Goal: Task Accomplishment & Management: Manage account settings

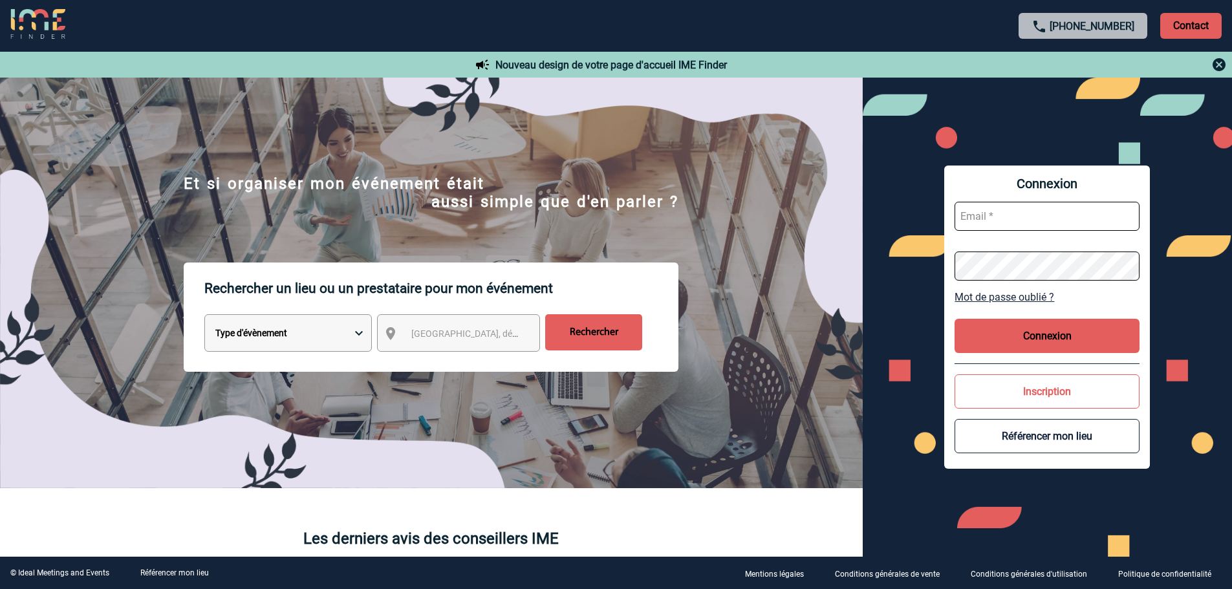
type input "info@manoirdelaplume.com"
click at [1056, 337] on button "Connexion" at bounding box center [1047, 336] width 185 height 34
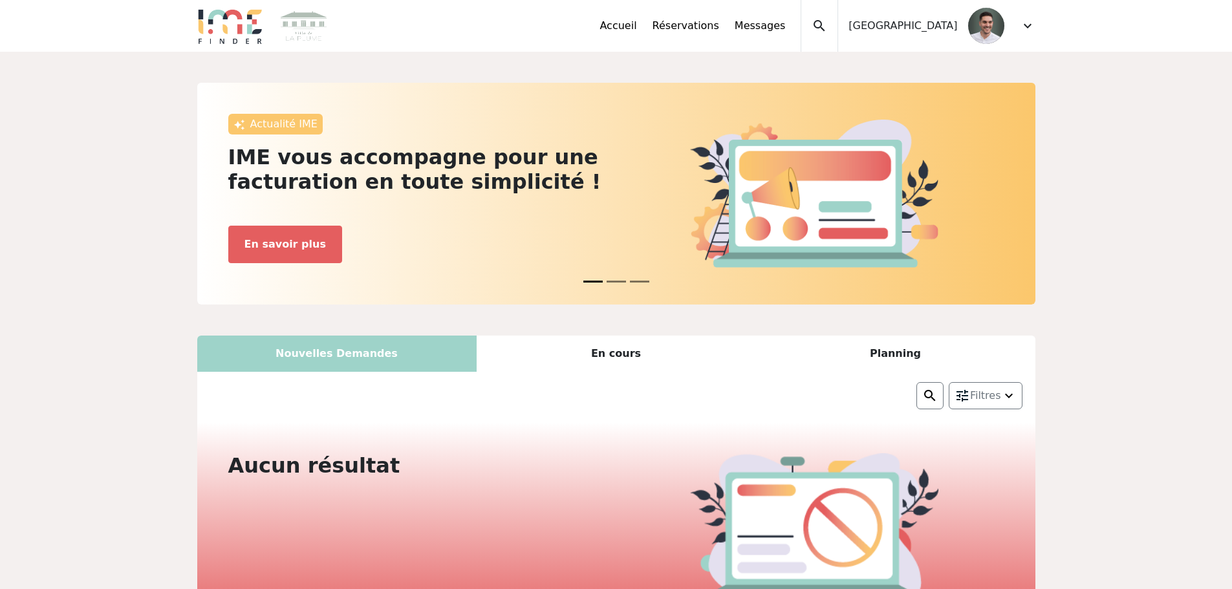
click at [1035, 29] on span "expand_more" at bounding box center [1028, 26] width 16 height 16
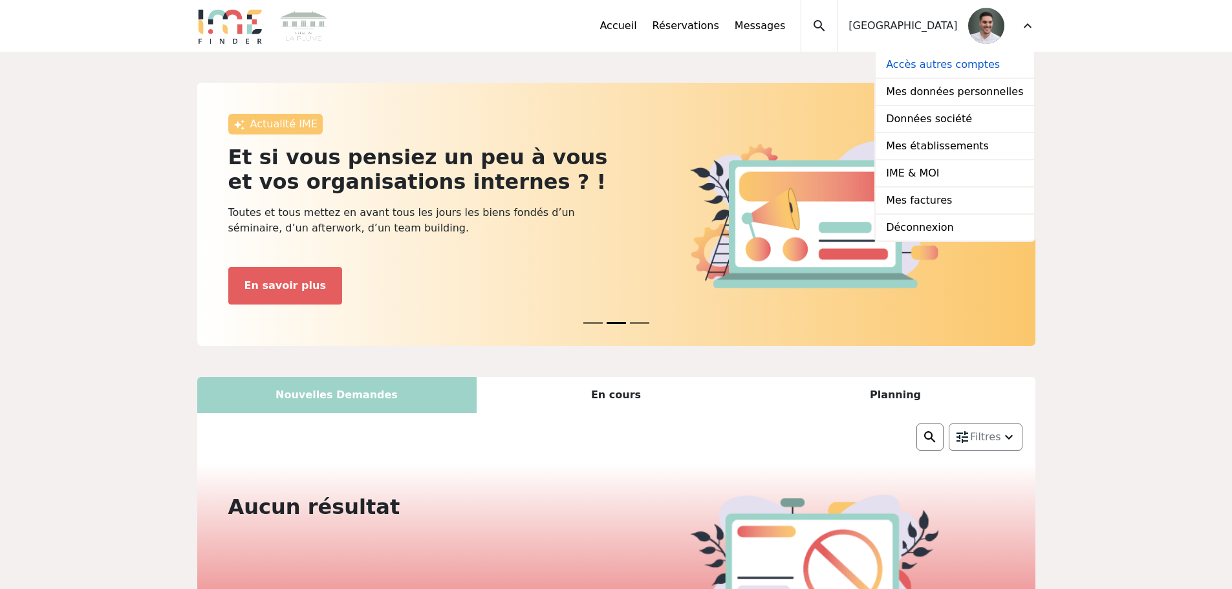
click at [953, 65] on link "Accès autres comptes" at bounding box center [955, 65] width 158 height 27
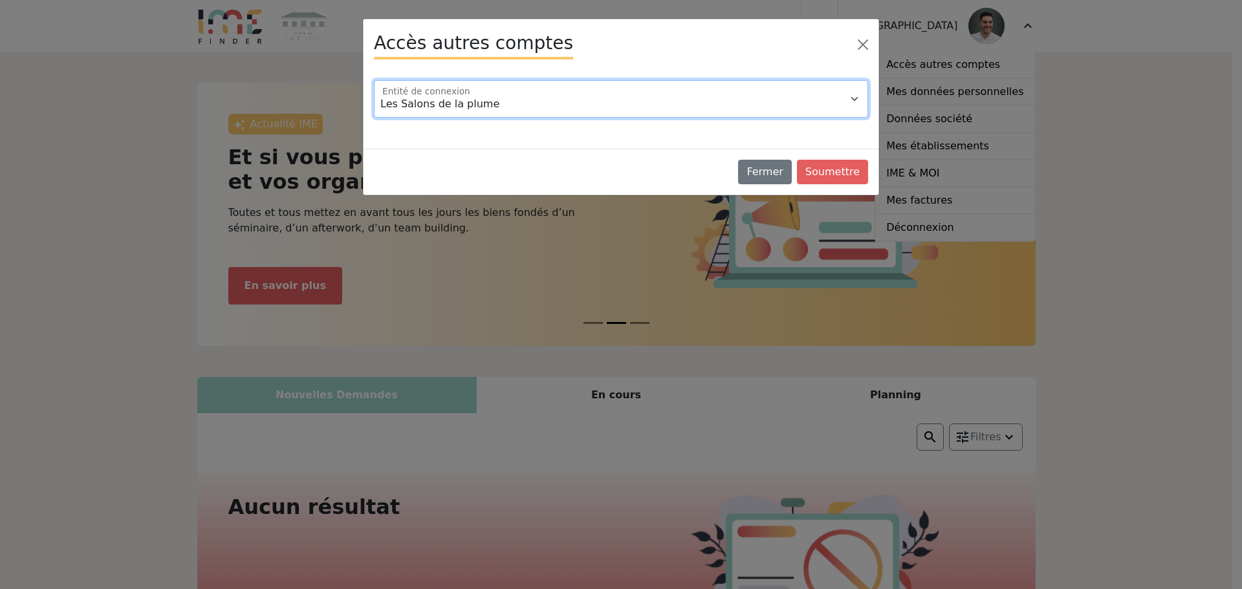
click at [479, 109] on select "Les Salons de la plume Manoir de LA PLUME" at bounding box center [621, 99] width 494 height 38
click at [374, 80] on select "Les Salons de la plume Manoir de LA PLUME" at bounding box center [621, 99] width 494 height 38
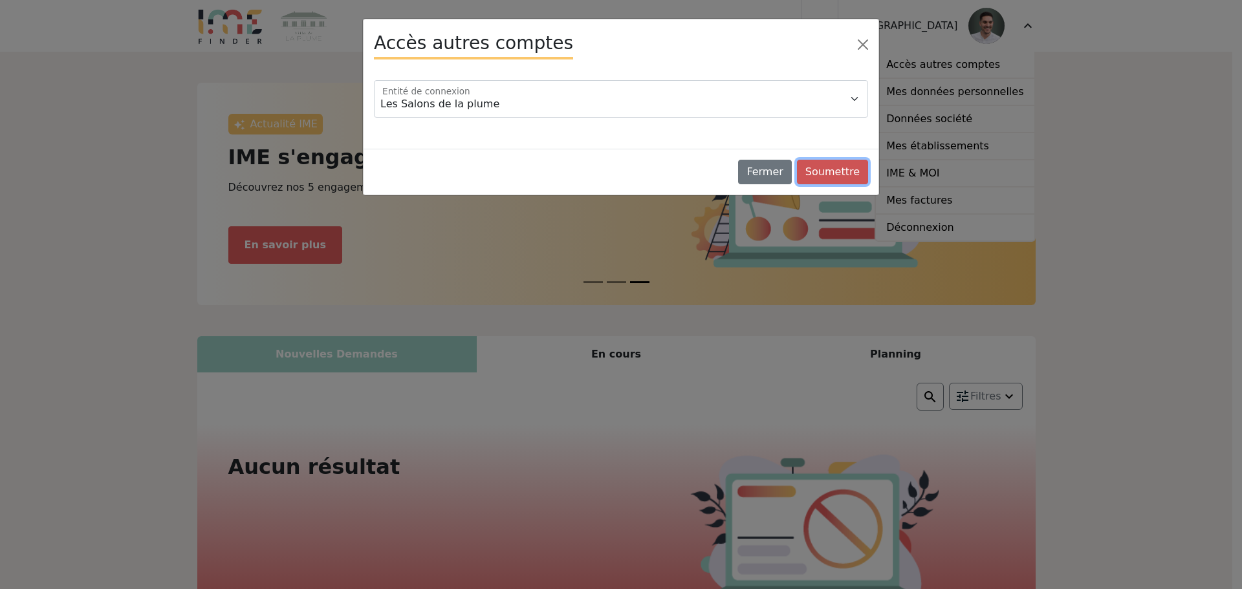
click at [841, 171] on button "Soumettre" at bounding box center [832, 172] width 71 height 25
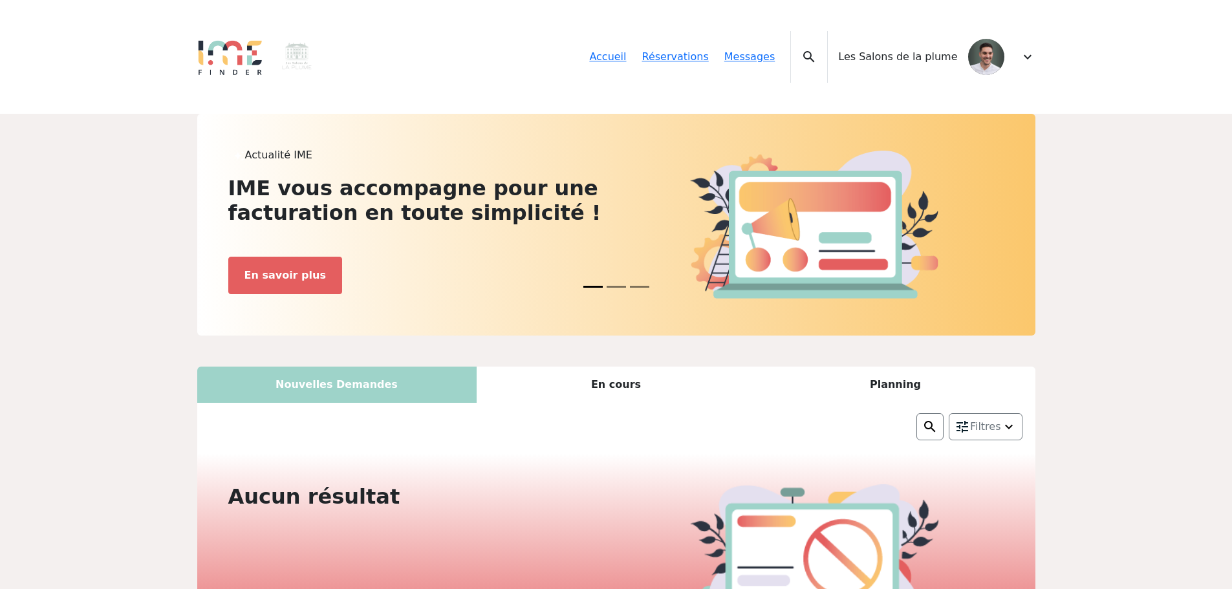
click at [1039, 31] on div "expand_less Accueil Réservations Messages Accès autres comptes Mes données pers…" at bounding box center [617, 57] width 854 height 52
click at [1012, 32] on div "Accueil Réservations Messages Accès autres comptes Mes données personnelles Don…" at bounding box center [812, 57] width 446 height 52
click at [1034, 49] on span "expand_more" at bounding box center [1028, 57] width 16 height 16
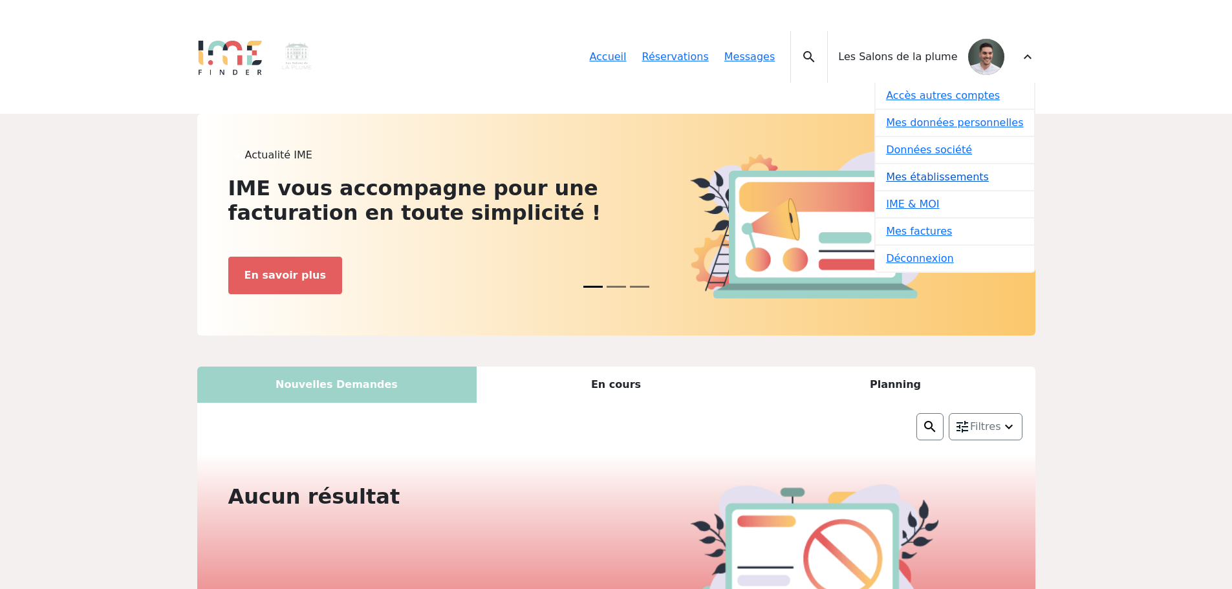
click at [956, 164] on link "Mes établissements" at bounding box center [955, 177] width 158 height 27
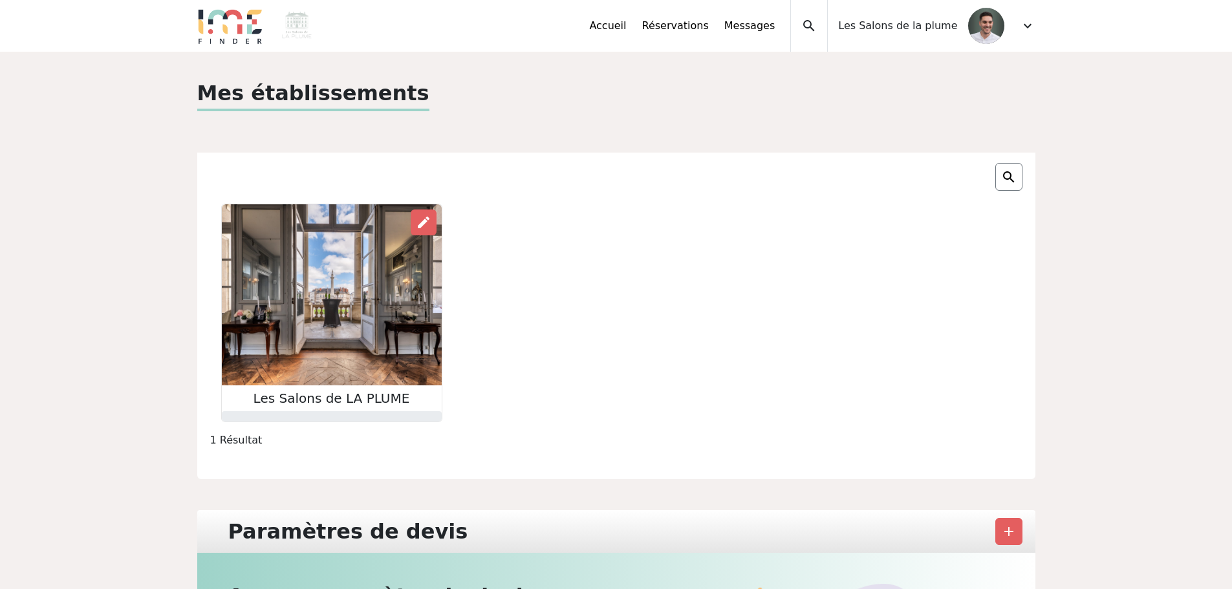
click at [327, 350] on img at bounding box center [332, 294] width 220 height 181
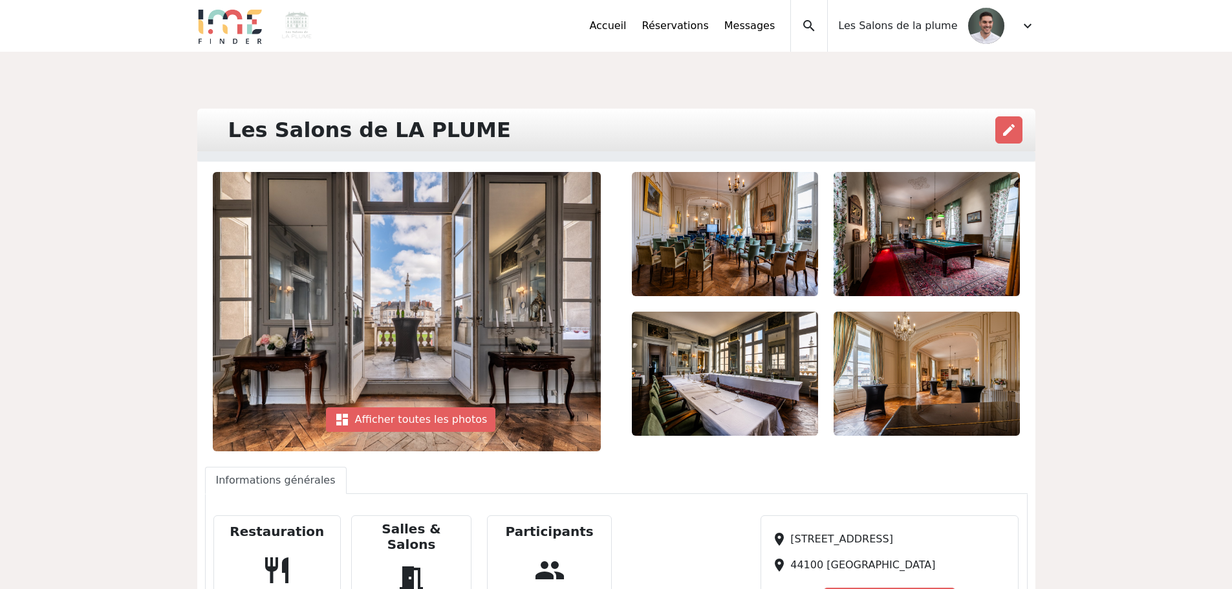
click at [1028, 23] on span "expand_more" at bounding box center [1028, 26] width 16 height 16
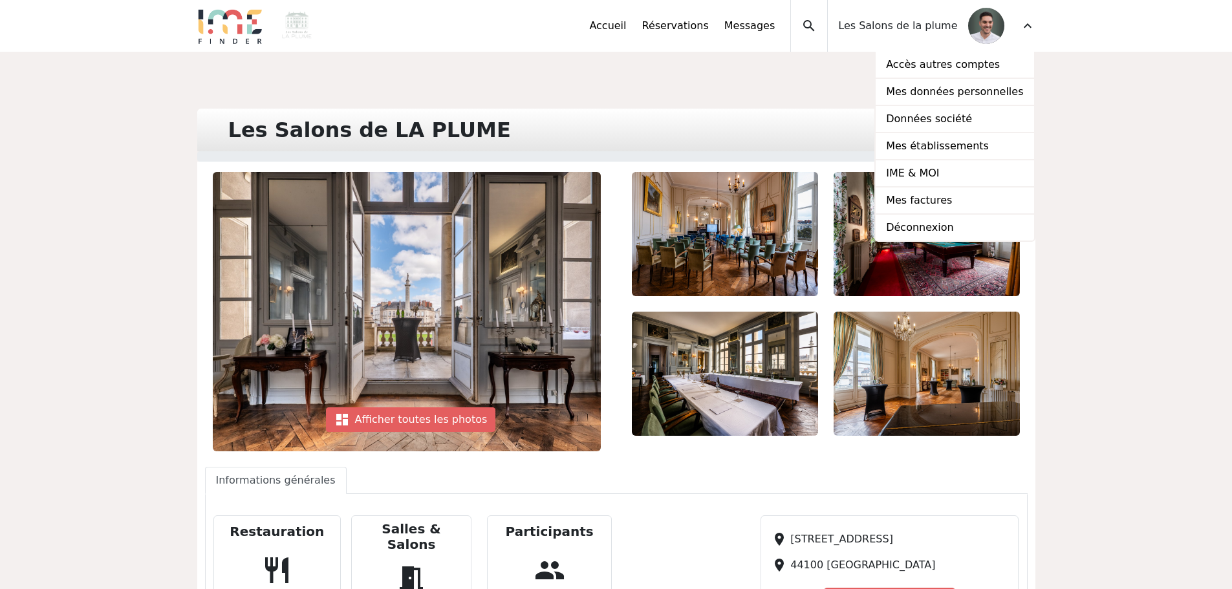
click at [630, 84] on div "Les Salons de LA PLUME edit dashboard Afficher toutes les photos" at bounding box center [616, 508] width 1232 height 913
click at [972, 72] on link "Accès autres comptes" at bounding box center [955, 65] width 158 height 27
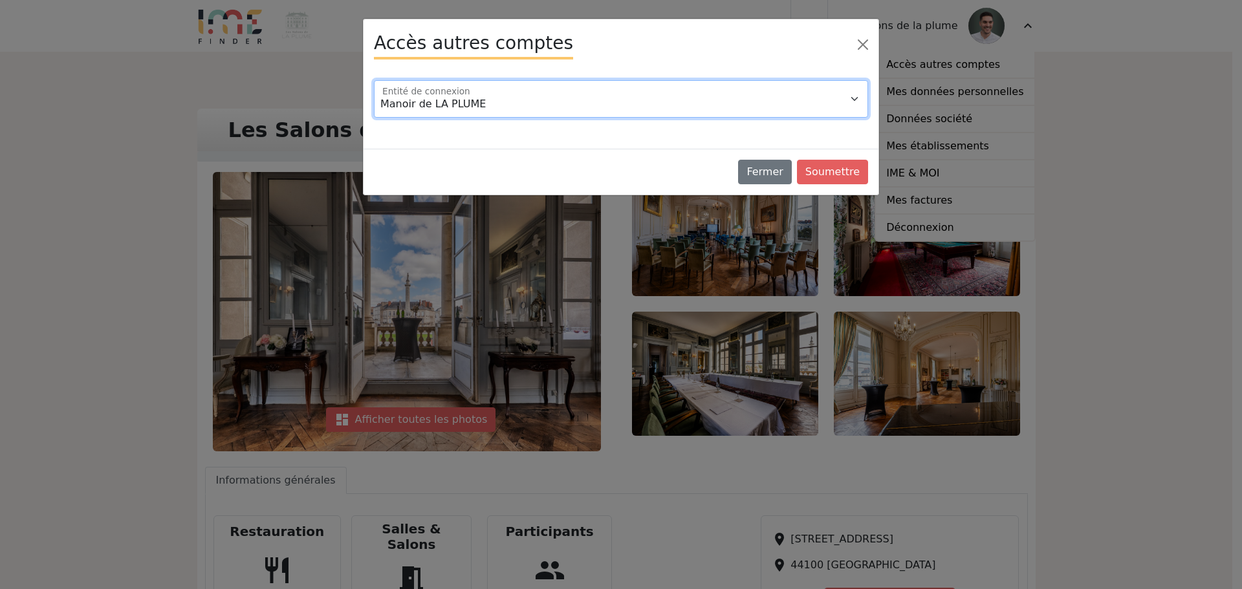
click at [545, 100] on select "Manoir de LA PLUME Villa de La Plume" at bounding box center [621, 99] width 494 height 38
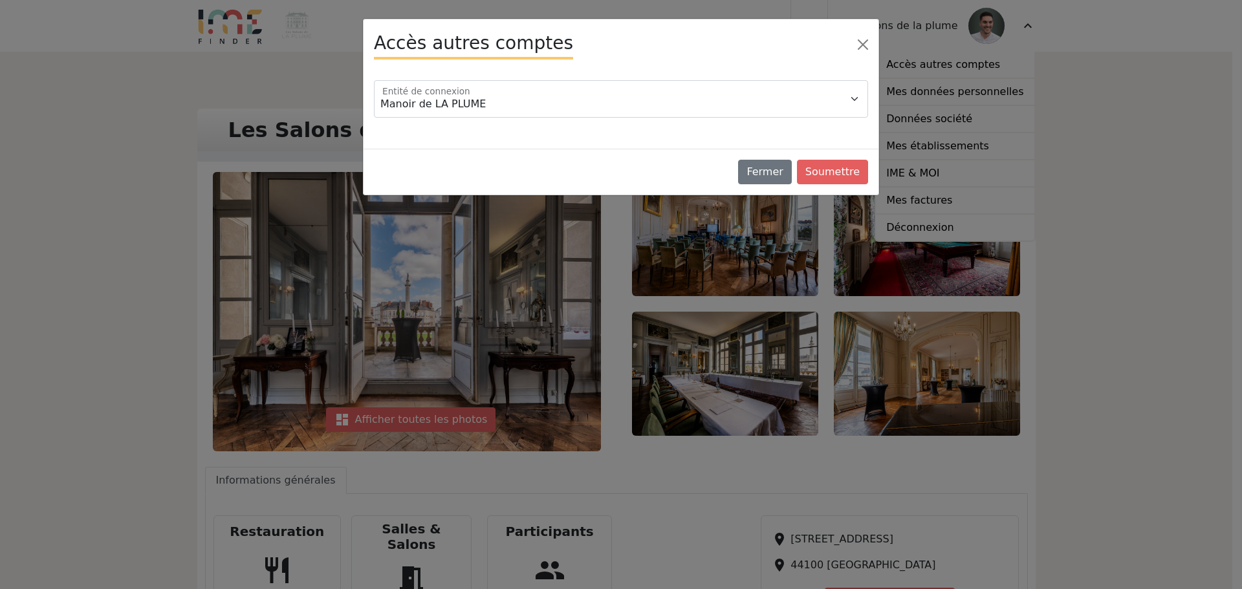
click at [1053, 131] on div "Accès autres comptes Manoir de LA PLUME Villa de La Plume Entité de connexion F…" at bounding box center [621, 294] width 1242 height 589
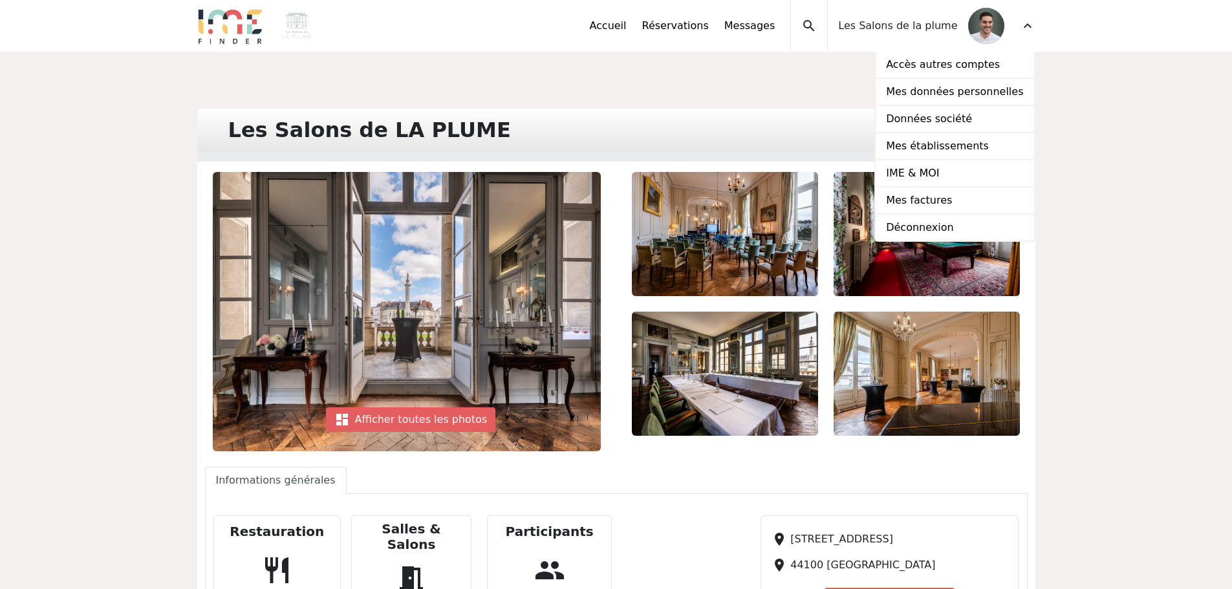
click at [622, 177] on div at bounding box center [825, 311] width 419 height 279
click at [612, 160] on div at bounding box center [616, 156] width 838 height 10
click at [629, 194] on div at bounding box center [725, 234] width 202 height 124
drag, startPoint x: 1113, startPoint y: 110, endPoint x: 1096, endPoint y: 102, distance: 19.1
click at [1115, 110] on div "Les Salons de LA PLUME edit dashboard Afficher toutes les photos" at bounding box center [616, 508] width 1232 height 913
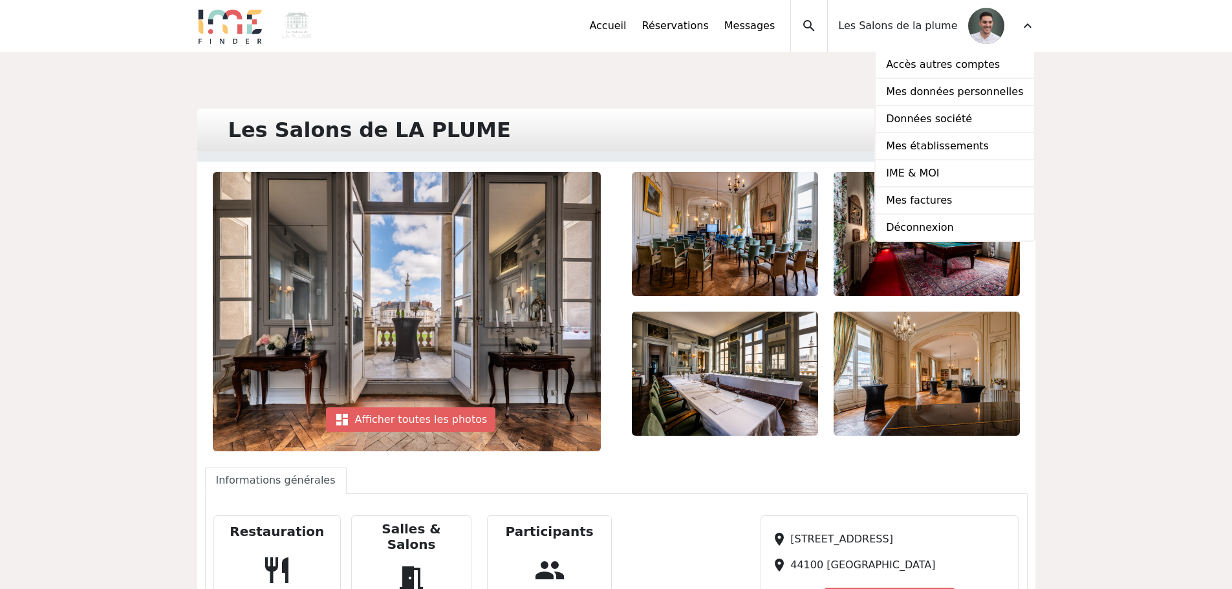
click at [1025, 27] on span "expand_more" at bounding box center [1028, 26] width 16 height 16
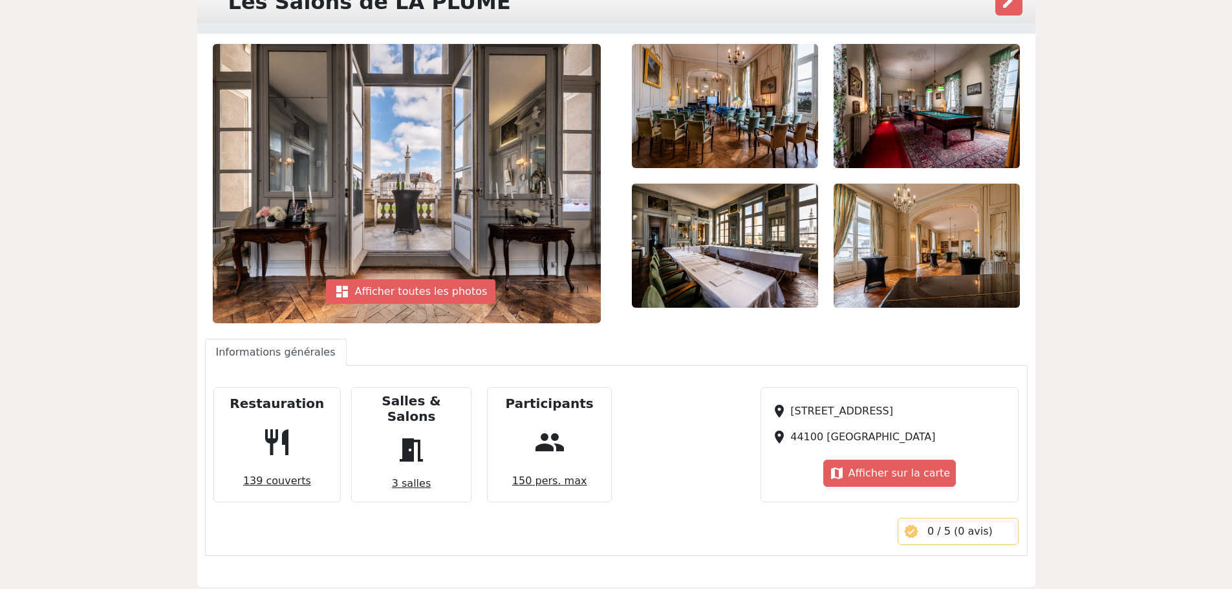
scroll to position [129, 0]
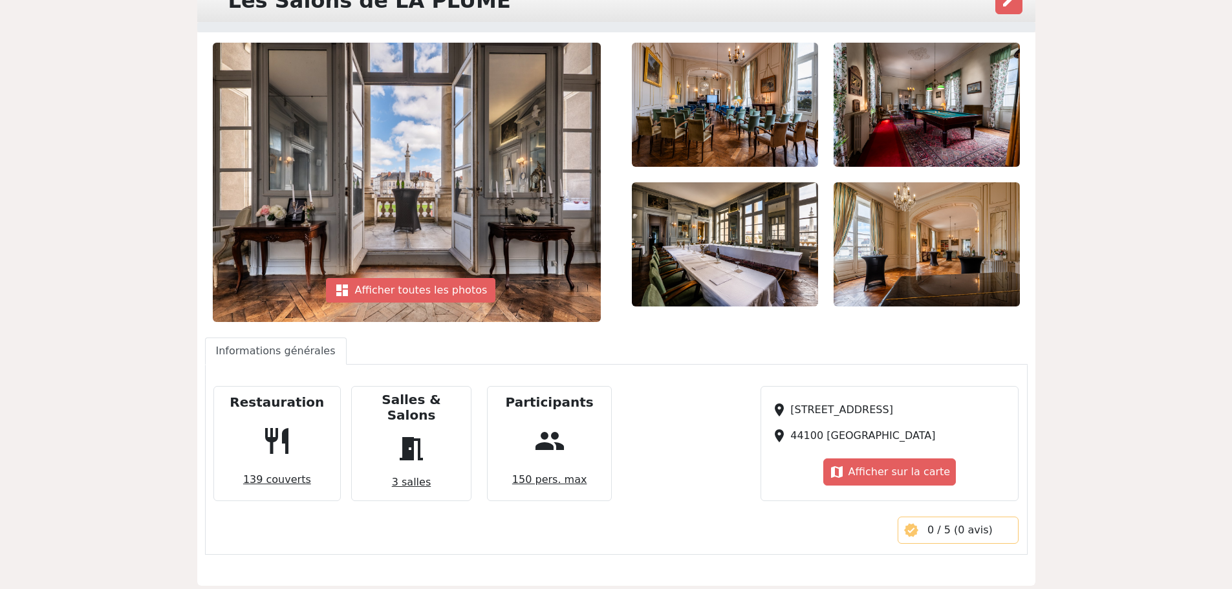
click at [354, 312] on img at bounding box center [407, 182] width 388 height 279
click at [393, 289] on div "dashboard Afficher toutes les photos" at bounding box center [411, 290] width 170 height 25
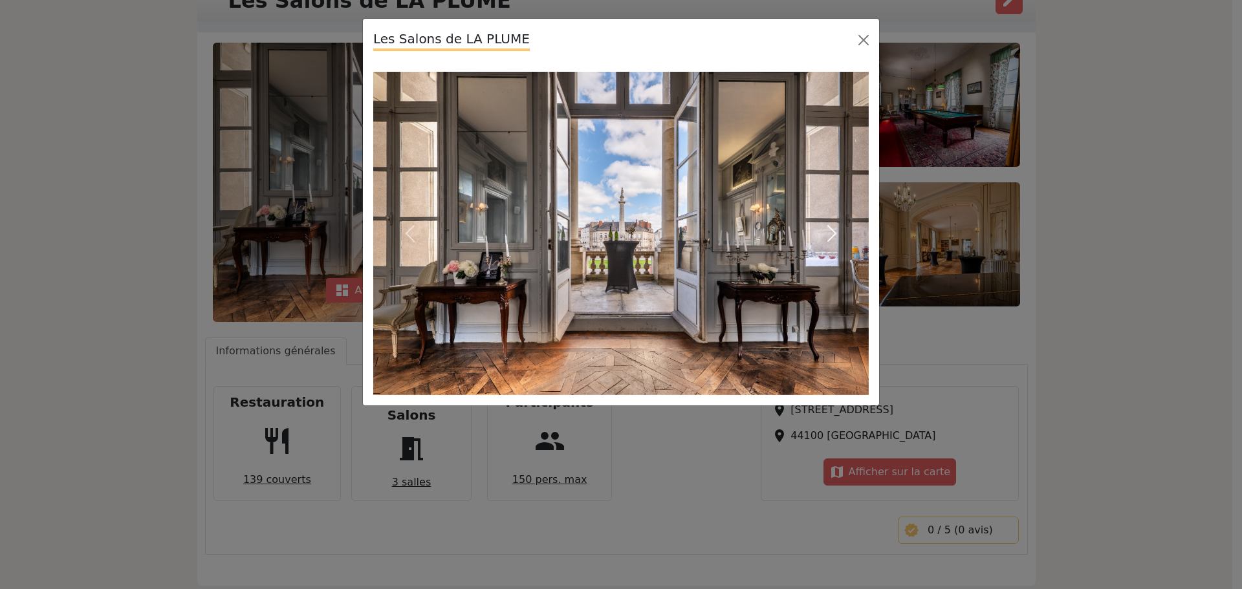
click at [831, 230] on span "button" at bounding box center [832, 233] width 21 height 21
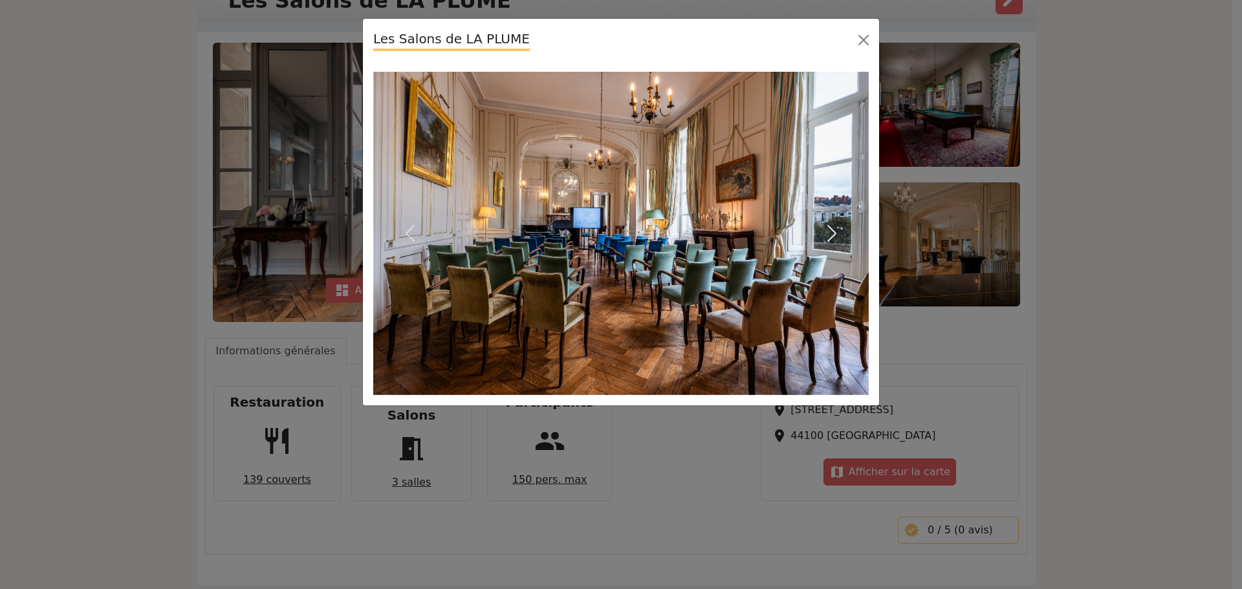
click at [831, 230] on span "button" at bounding box center [832, 233] width 21 height 21
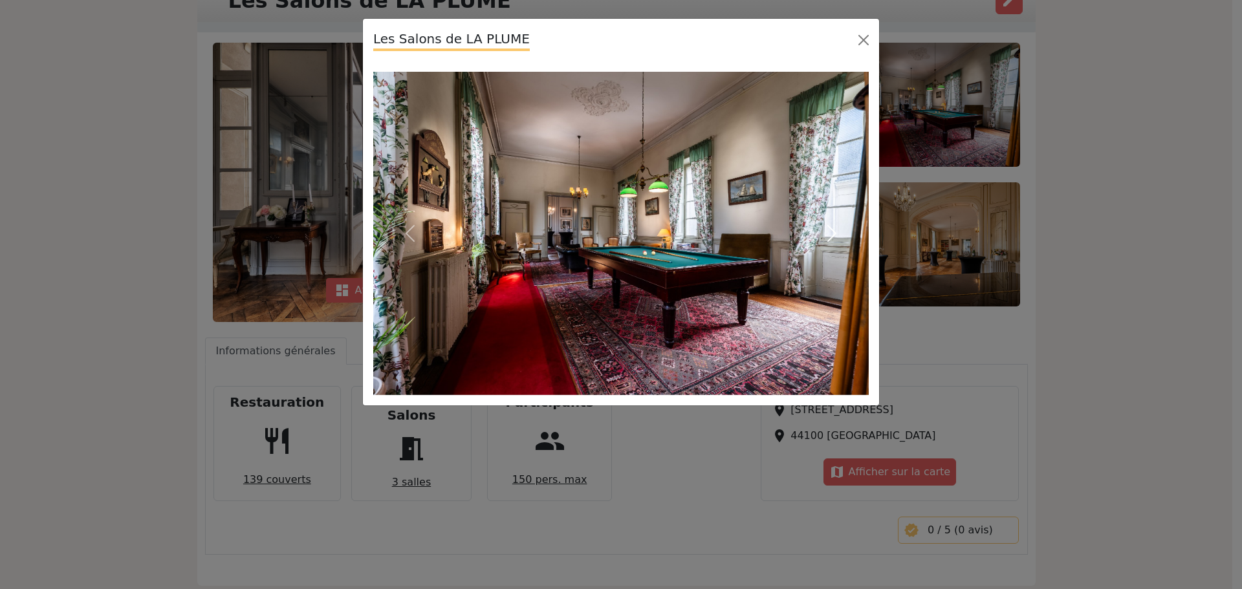
click at [831, 230] on span "button" at bounding box center [832, 233] width 21 height 21
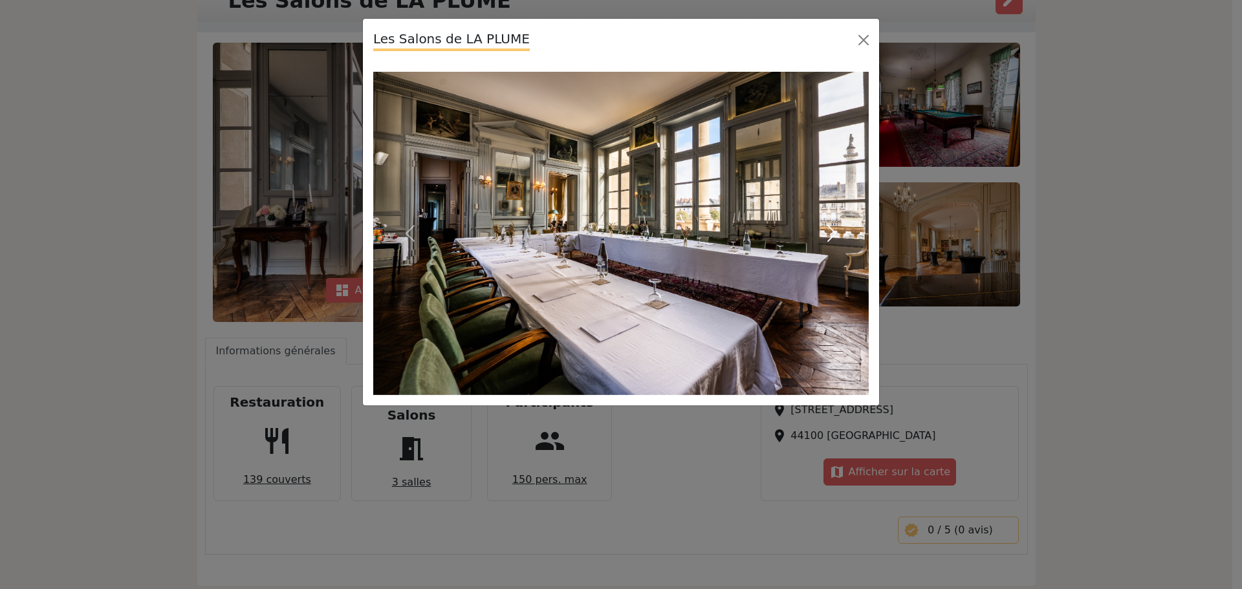
click at [831, 230] on span "button" at bounding box center [832, 233] width 21 height 21
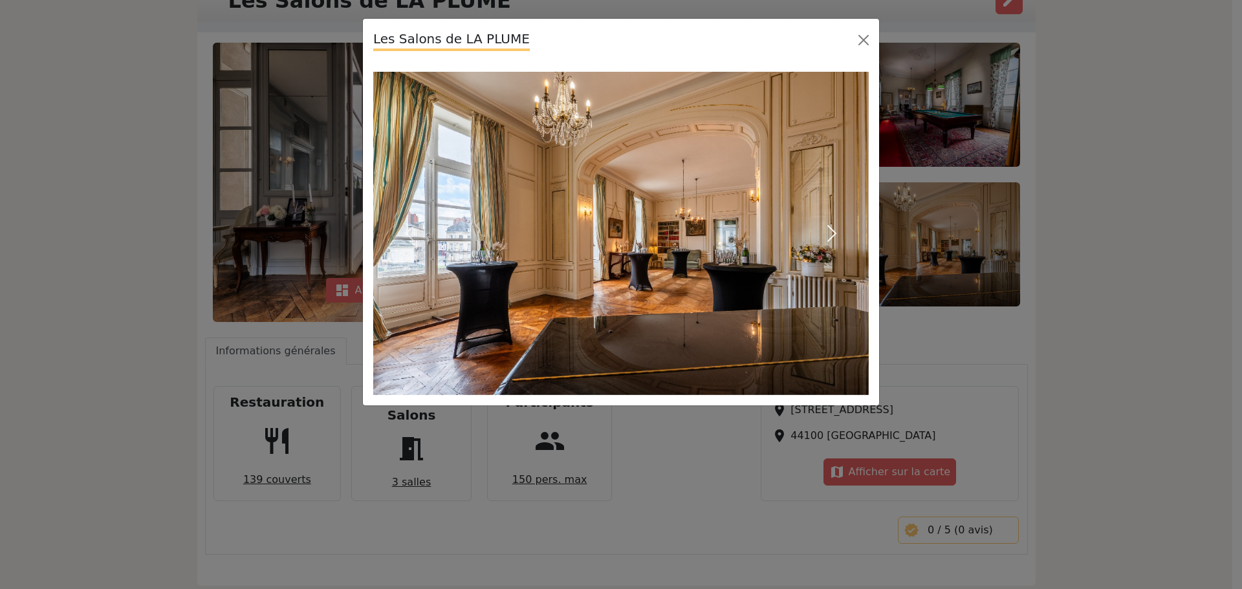
click at [831, 230] on span "button" at bounding box center [832, 233] width 21 height 21
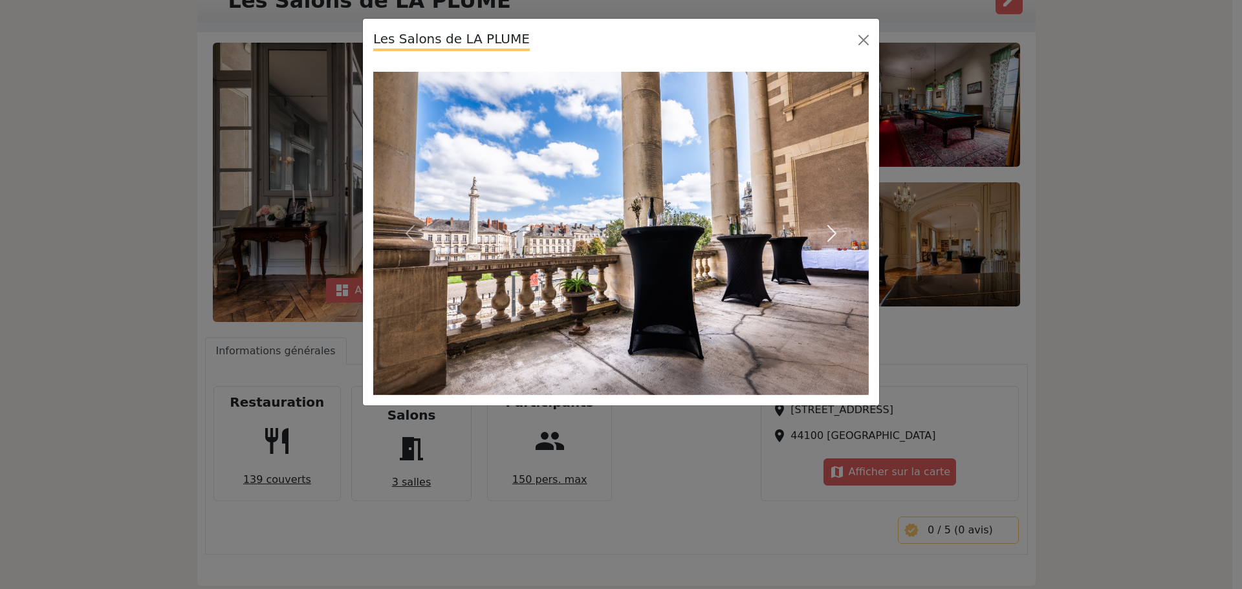
click at [831, 230] on span "button" at bounding box center [832, 233] width 21 height 21
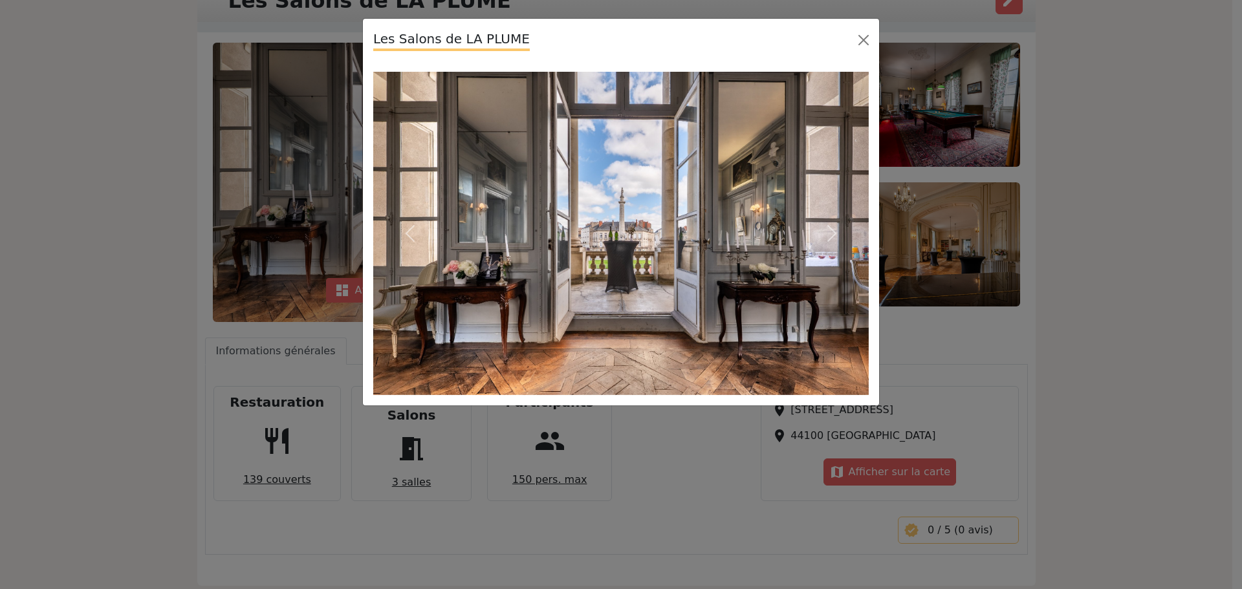
click at [921, 331] on div "Les Salons de LA PLUME Previous Next" at bounding box center [621, 294] width 1242 height 589
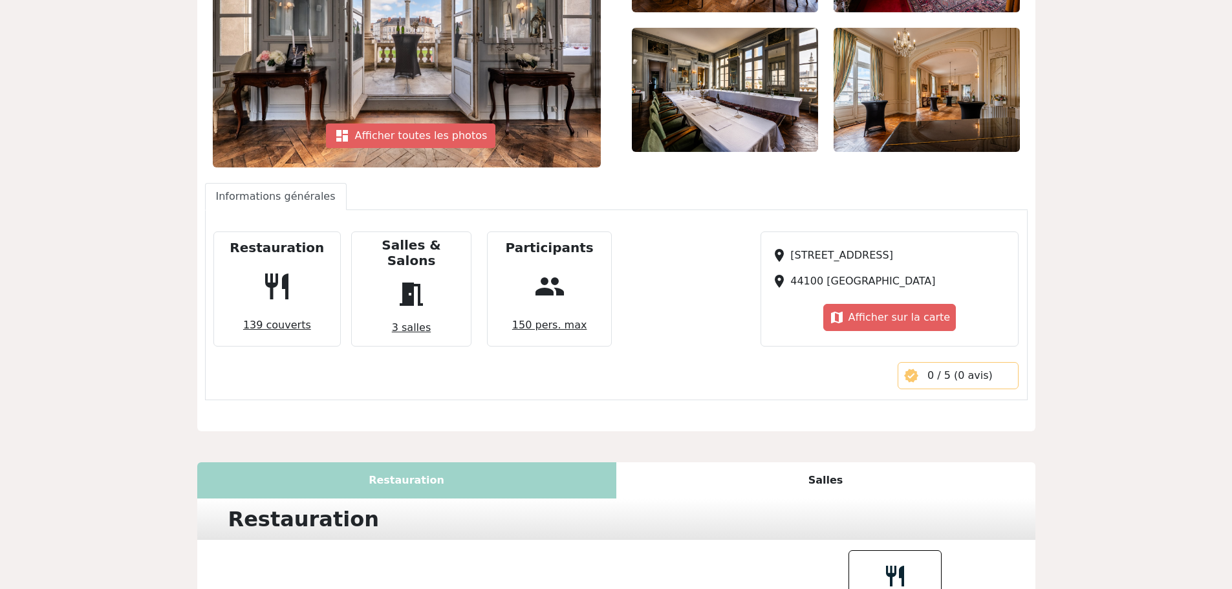
scroll to position [0, 0]
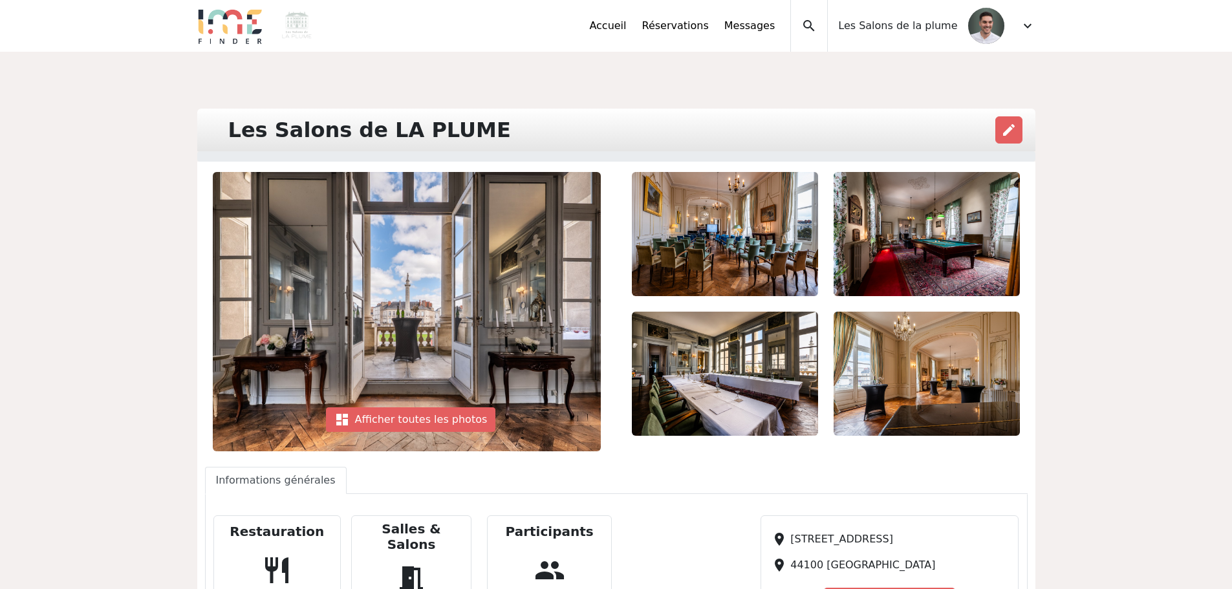
click at [1029, 28] on span "expand_more" at bounding box center [1028, 26] width 16 height 16
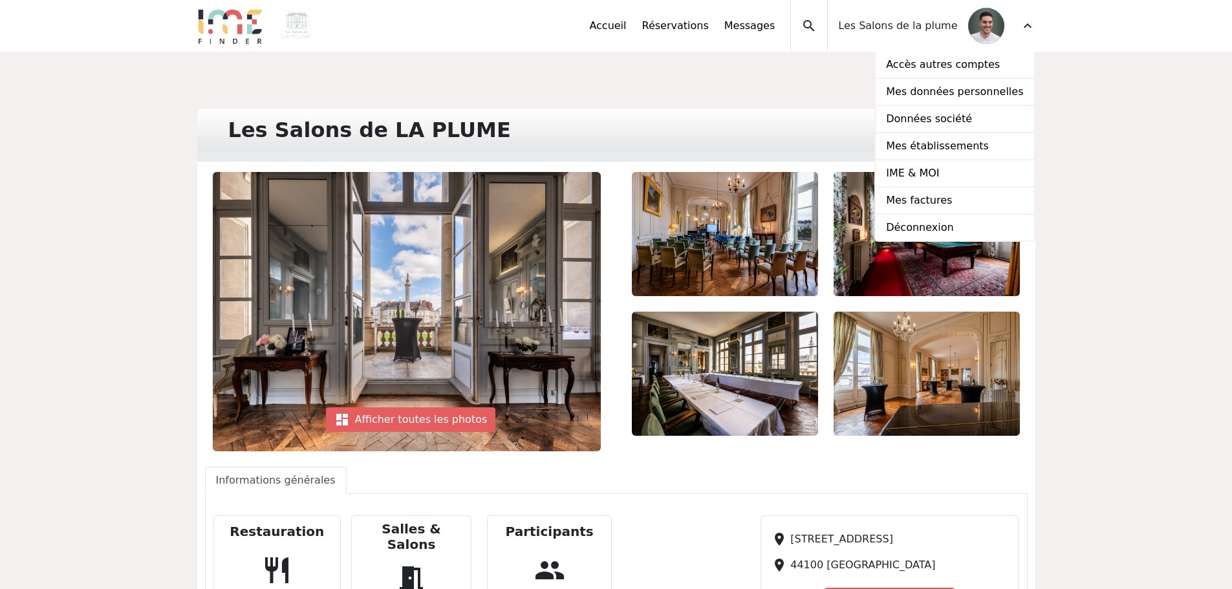
click at [787, 124] on div "Les Salons de LA PLUME edit" at bounding box center [616, 130] width 838 height 43
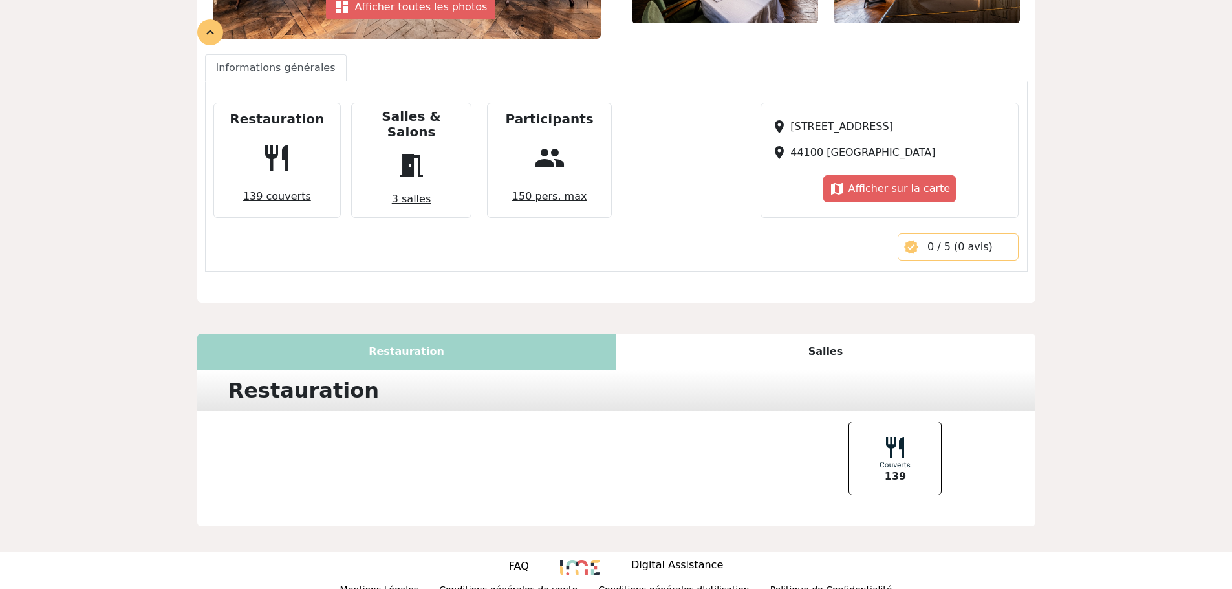
click at [836, 341] on div "Salles" at bounding box center [825, 352] width 419 height 36
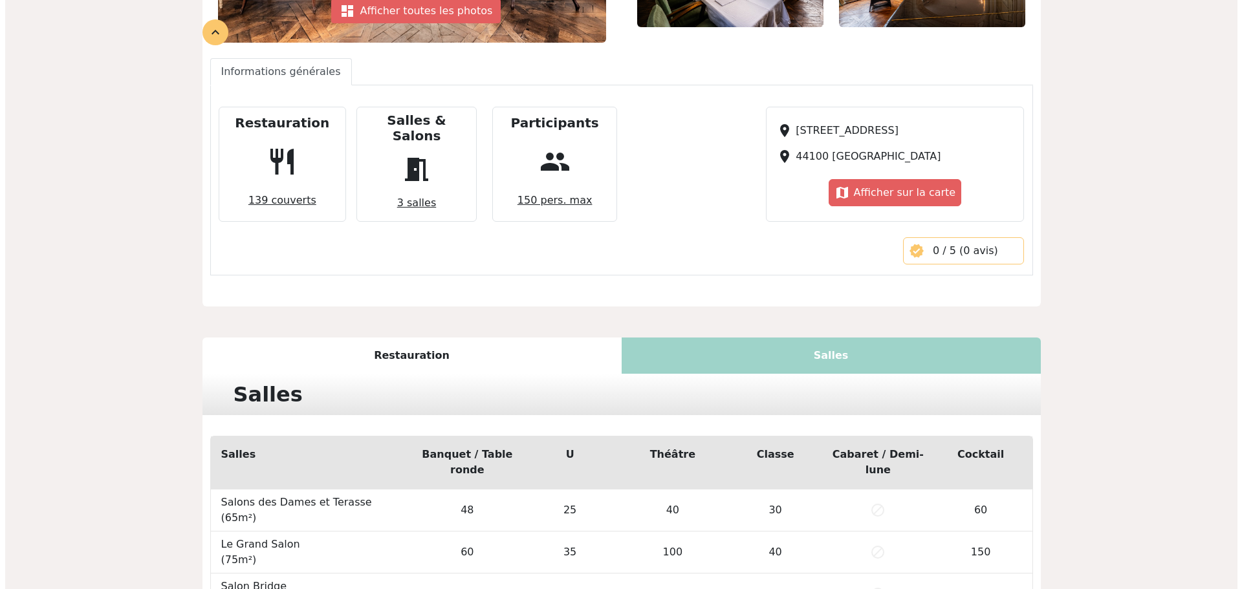
scroll to position [23, 0]
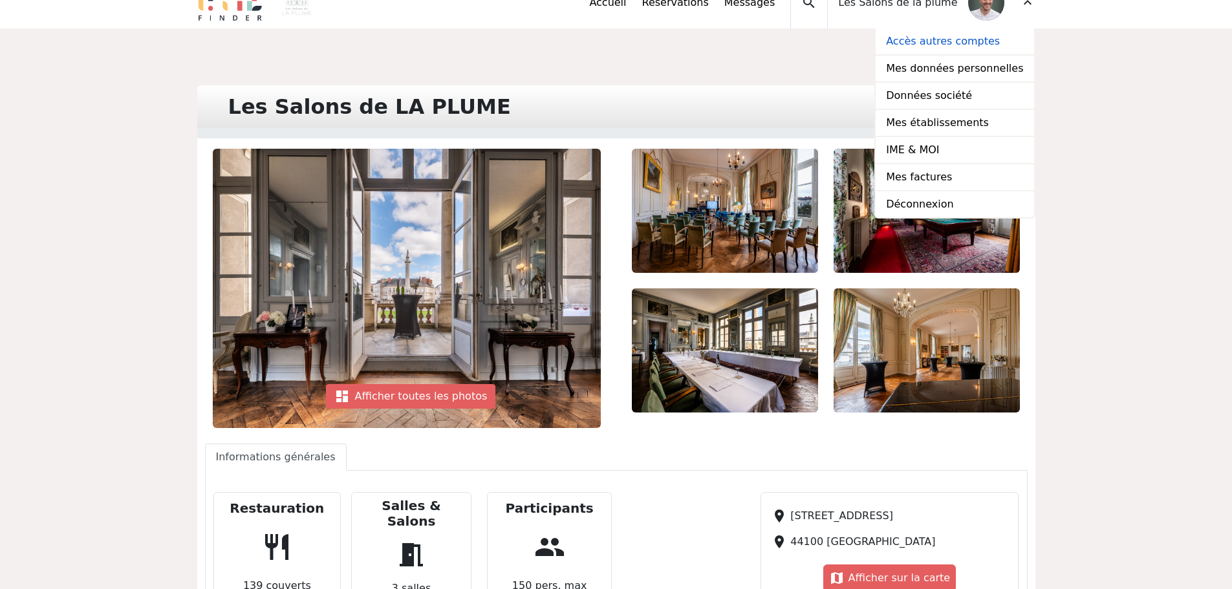
click at [947, 43] on link "Accès autres comptes" at bounding box center [955, 41] width 158 height 27
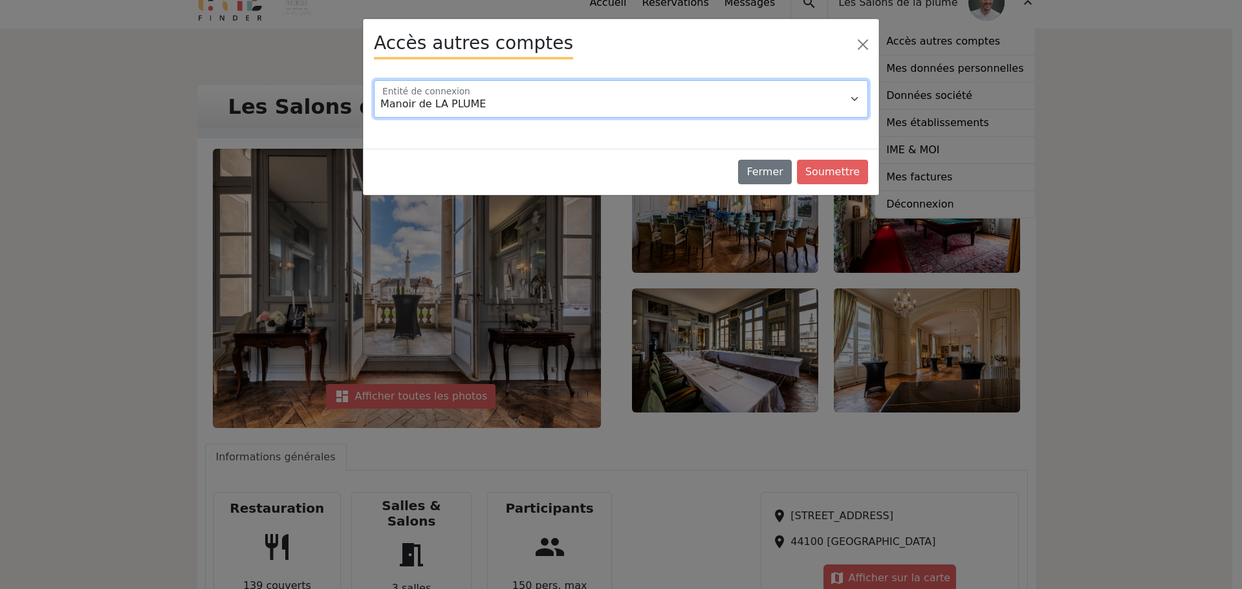
drag, startPoint x: 419, startPoint y: 102, endPoint x: 439, endPoint y: 111, distance: 21.2
click at [419, 102] on select "Manoir de LA PLUME Villa de La Plume" at bounding box center [621, 99] width 494 height 38
click at [374, 80] on select "Manoir de LA PLUME Villa de La Plume" at bounding box center [621, 99] width 494 height 38
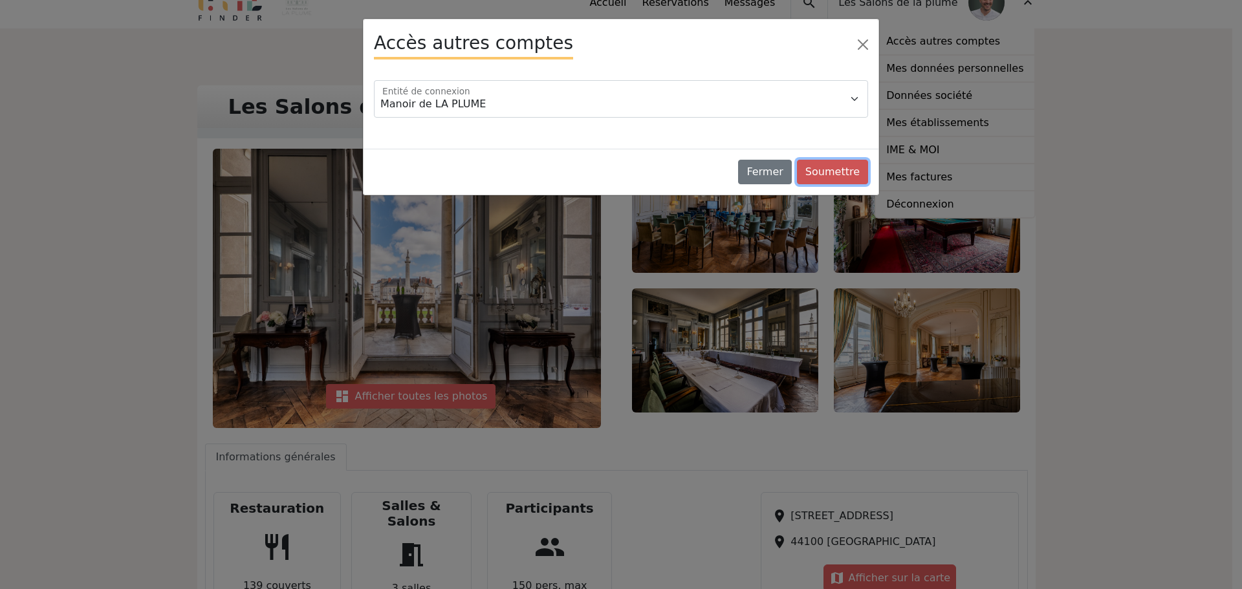
click at [840, 170] on button "Soumettre" at bounding box center [832, 172] width 71 height 25
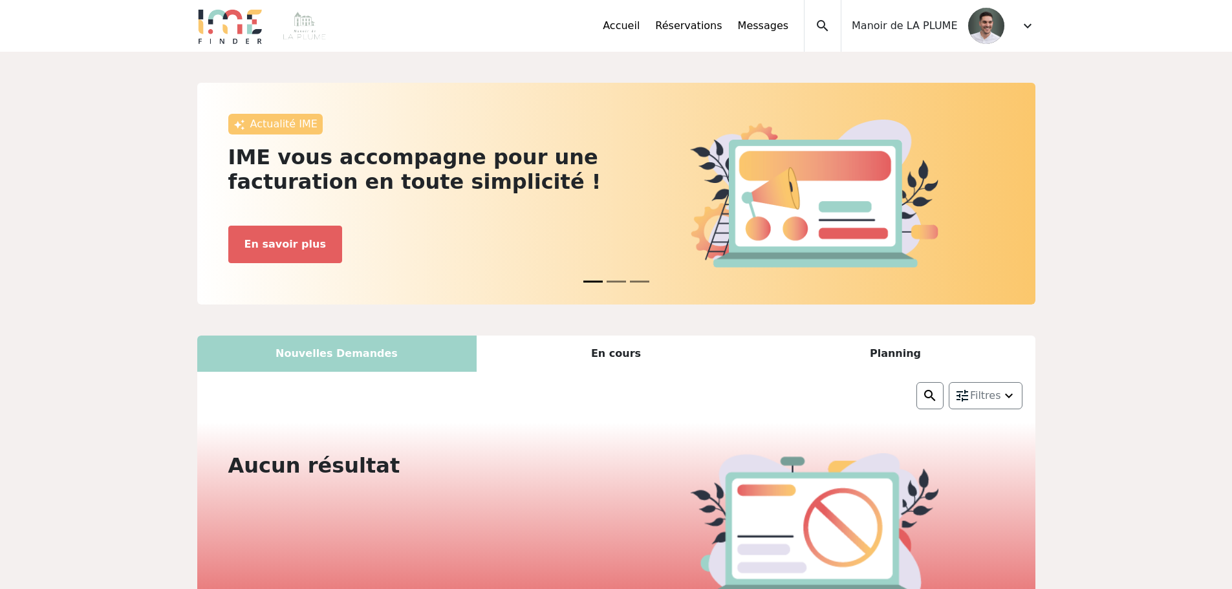
click at [1031, 25] on span "expand_more" at bounding box center [1028, 26] width 16 height 16
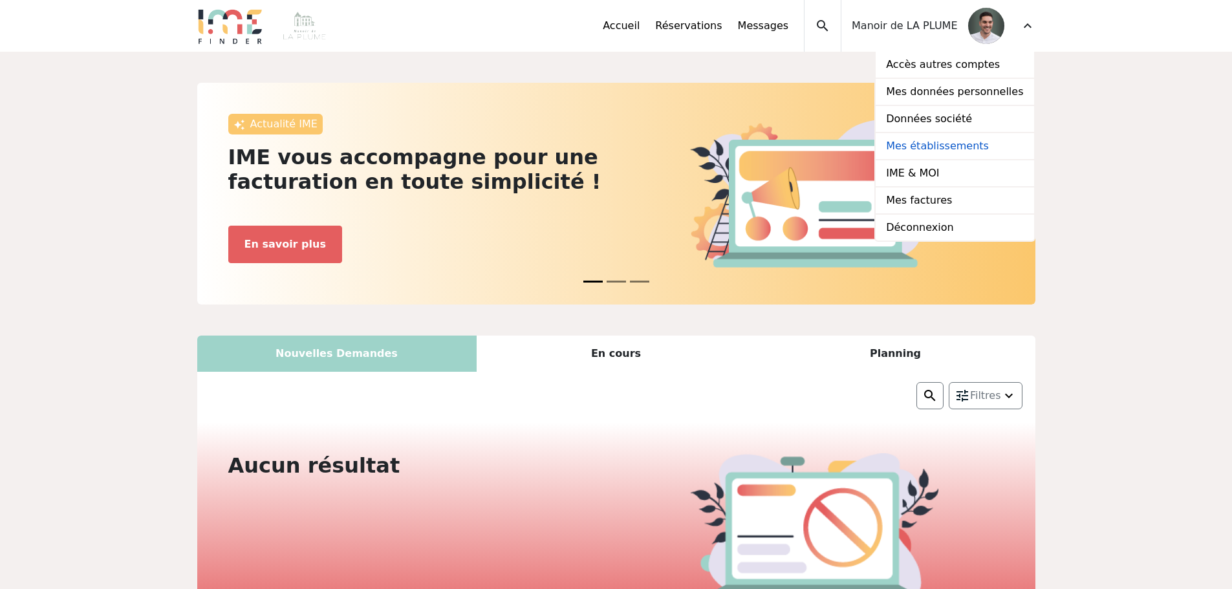
click at [945, 150] on link "Mes établissements" at bounding box center [955, 146] width 158 height 27
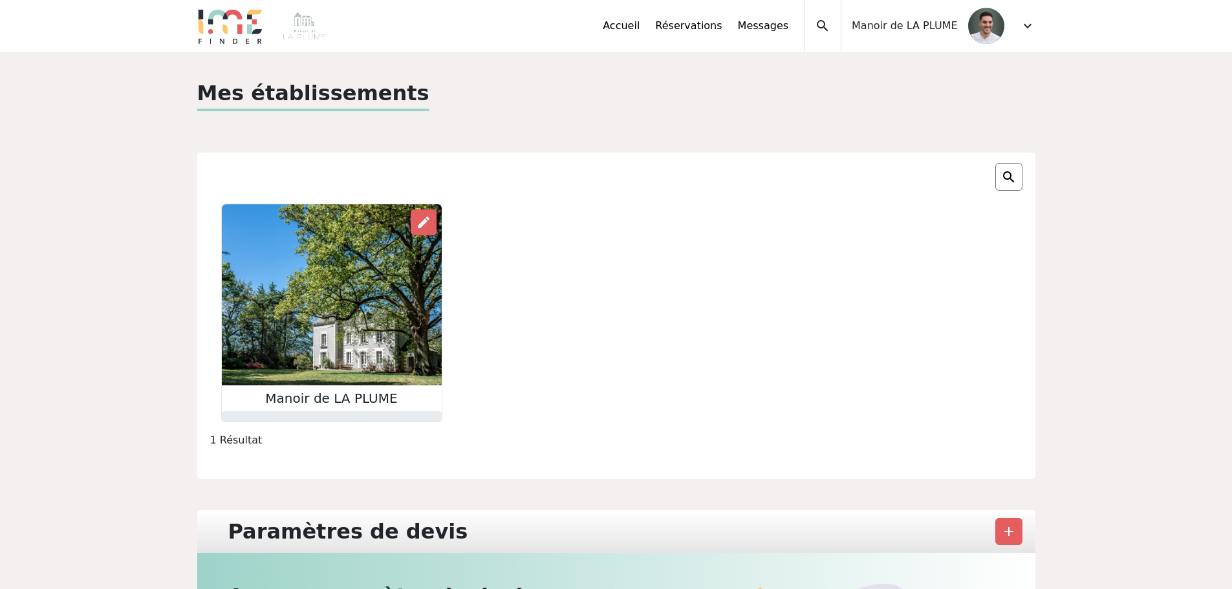
click at [327, 306] on img at bounding box center [332, 294] width 220 height 181
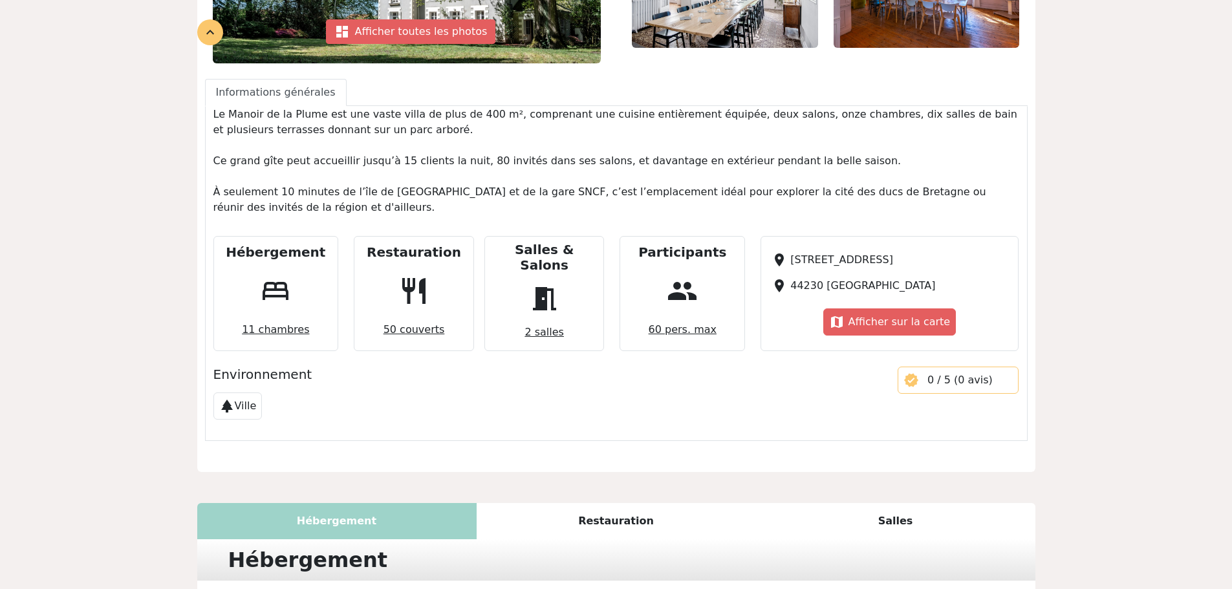
scroll to position [453, 0]
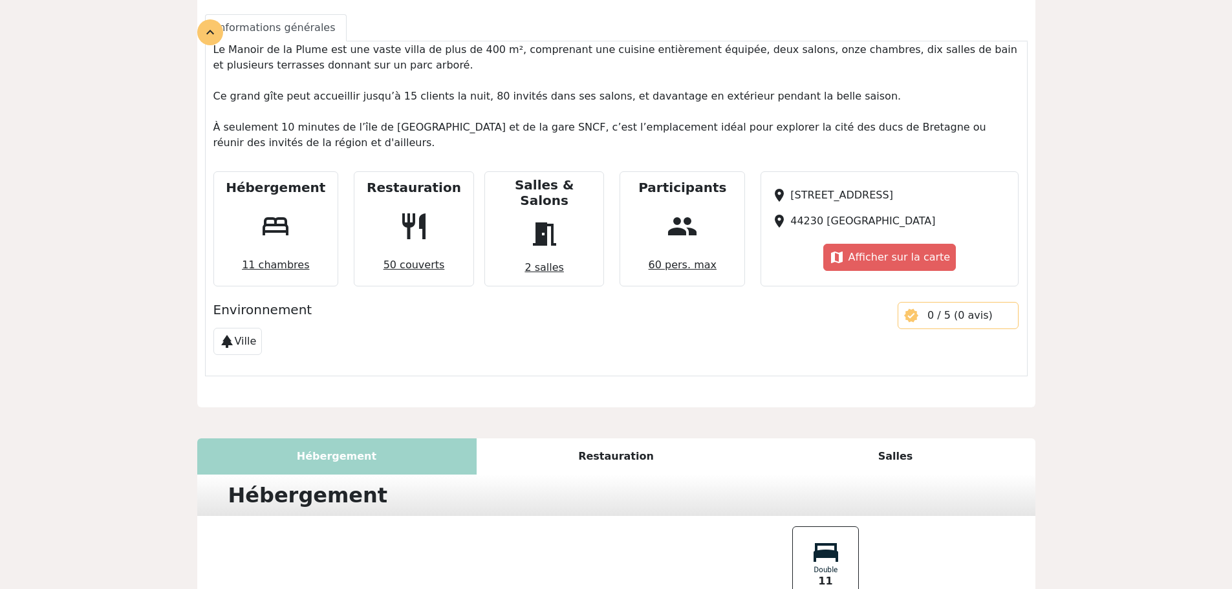
click at [890, 439] on div "Salles" at bounding box center [895, 457] width 279 height 36
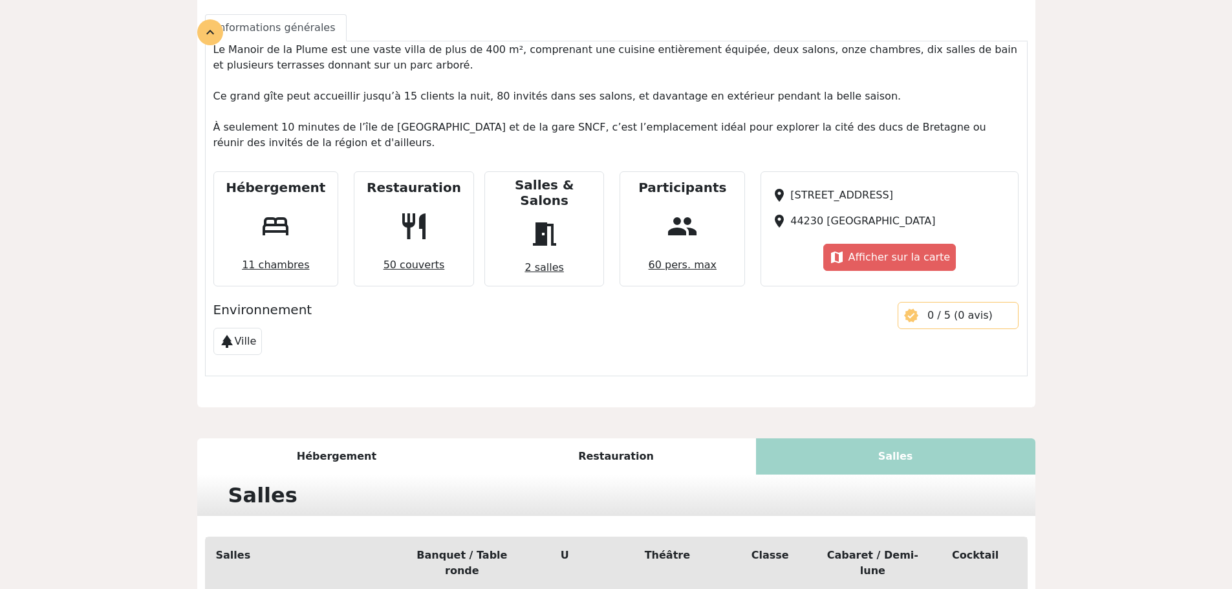
scroll to position [628, 0]
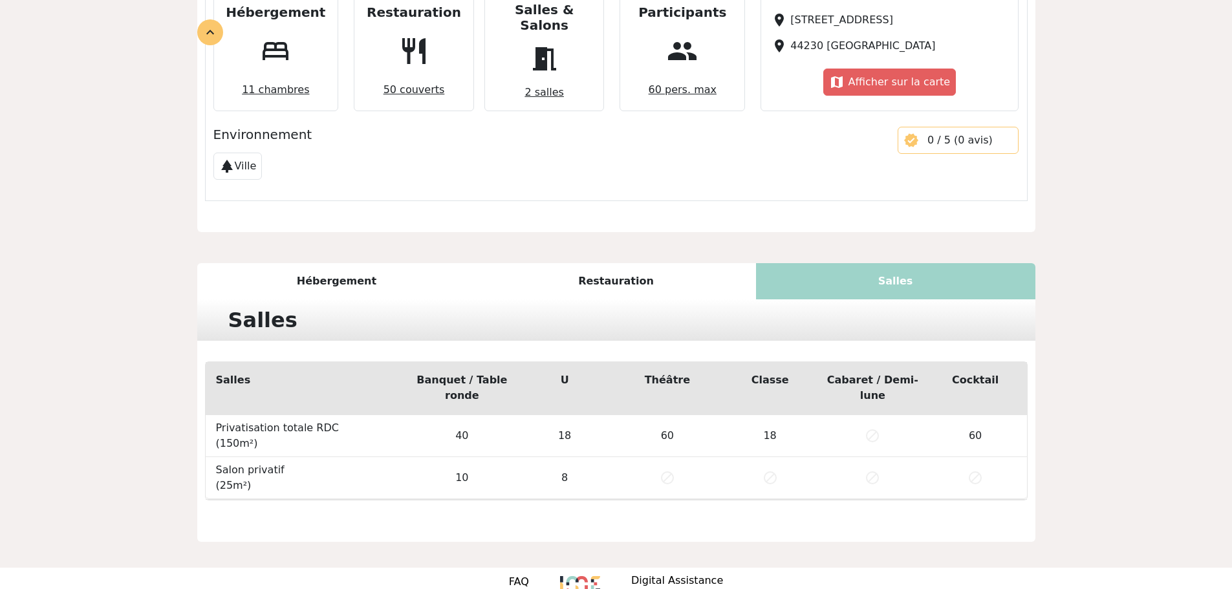
click at [613, 263] on div "Restauration" at bounding box center [616, 281] width 279 height 36
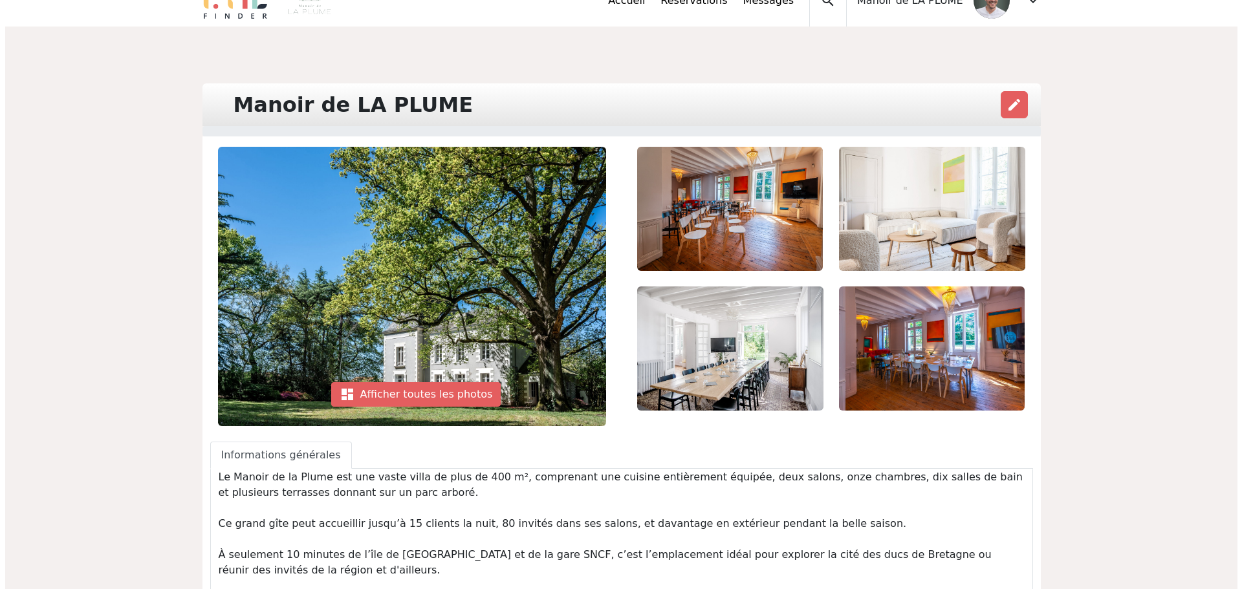
scroll to position [0, 0]
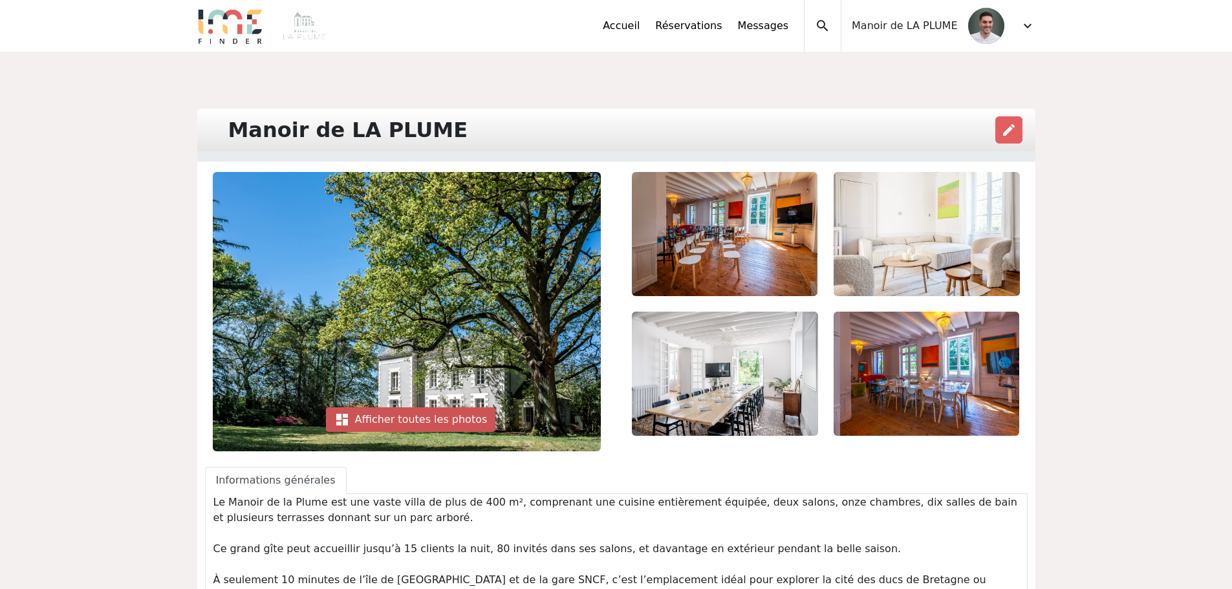
click at [411, 420] on div "dashboard Afficher toutes les photos" at bounding box center [411, 420] width 170 height 25
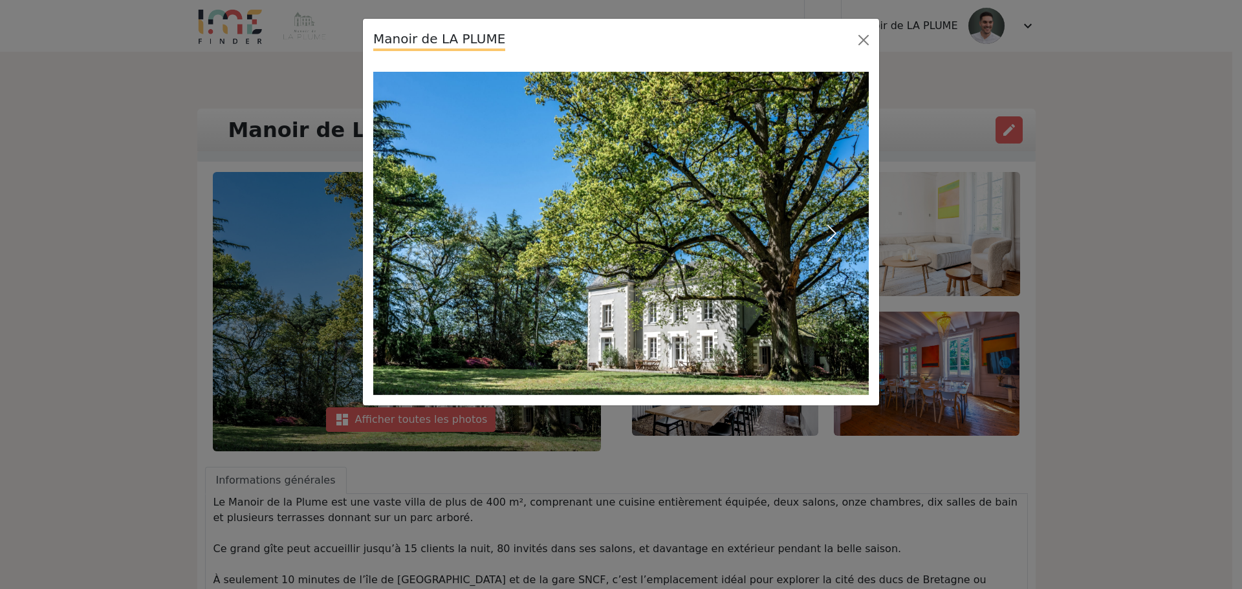
click at [836, 227] on span "button" at bounding box center [832, 233] width 21 height 21
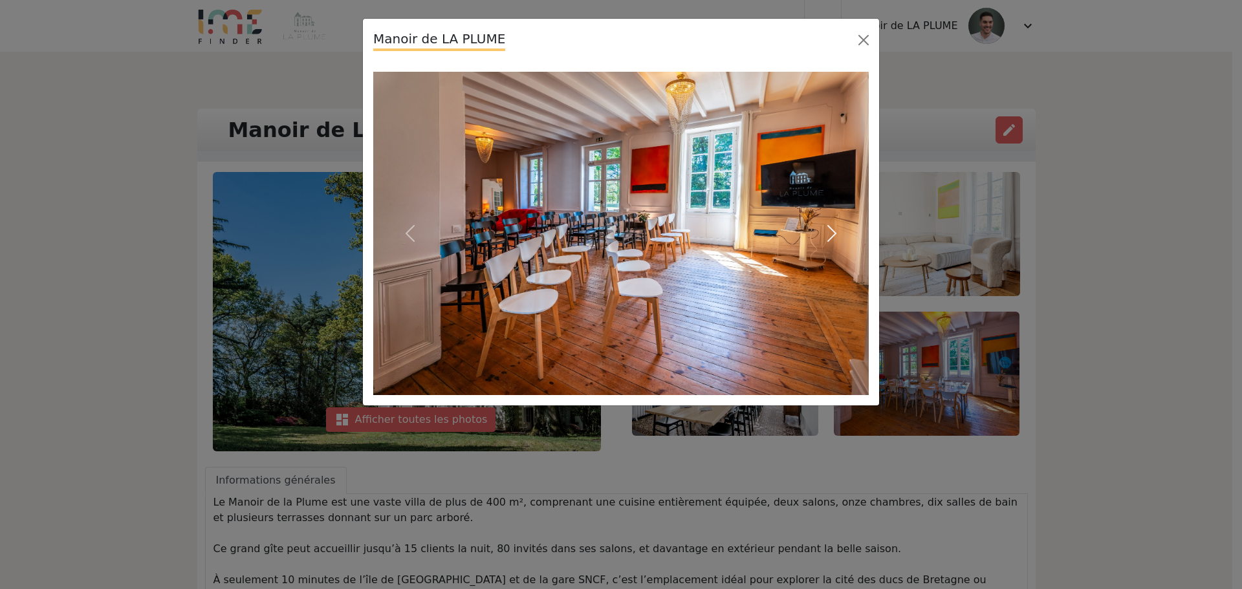
click at [828, 227] on span "button" at bounding box center [832, 233] width 21 height 21
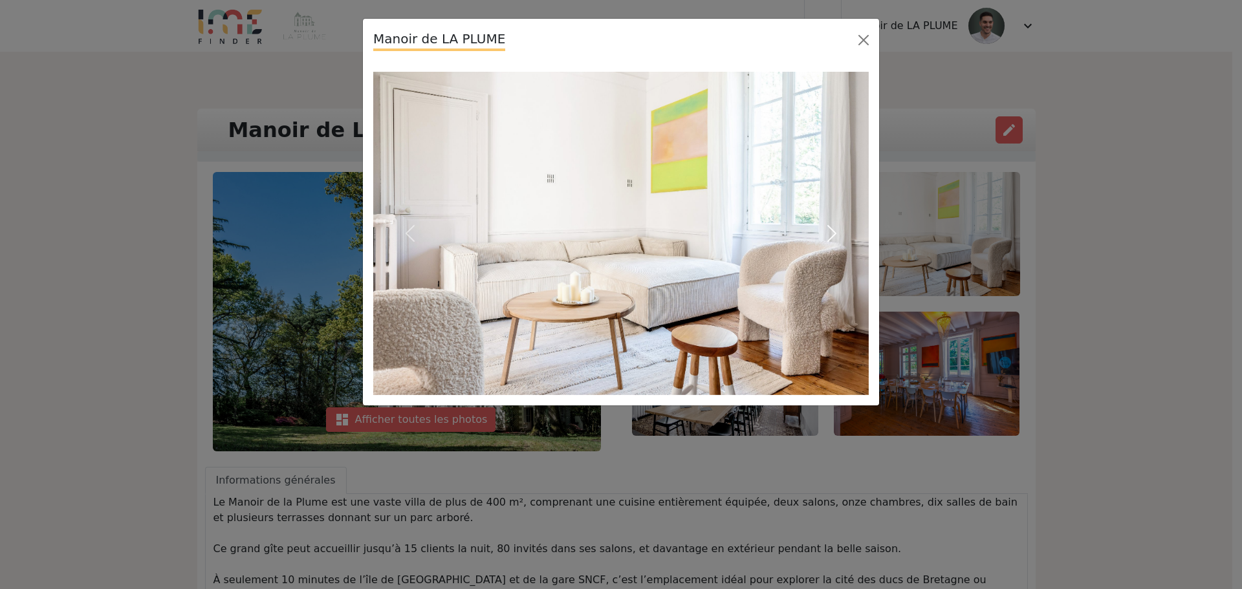
click at [828, 227] on span "button" at bounding box center [832, 233] width 21 height 21
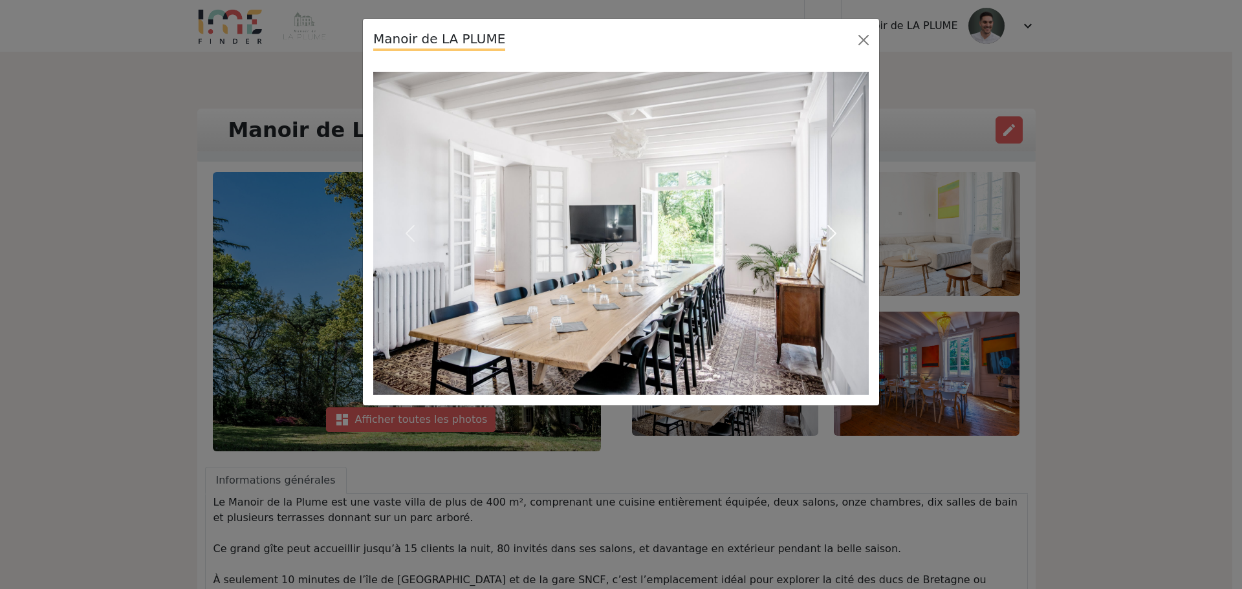
click at [828, 227] on span "button" at bounding box center [832, 233] width 21 height 21
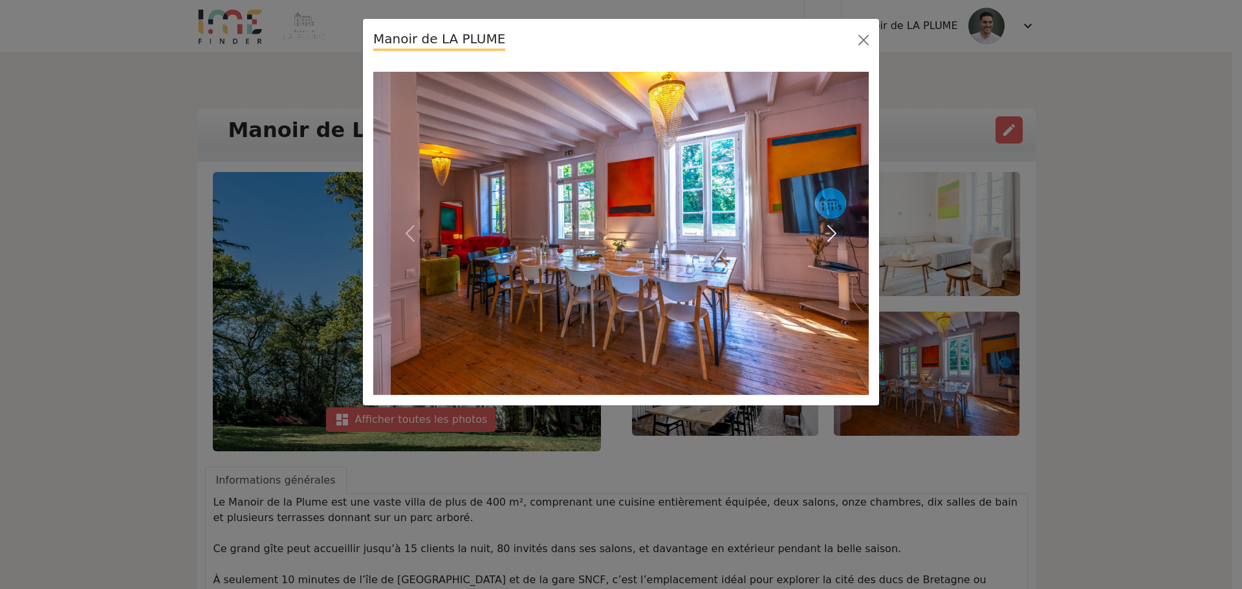
click at [828, 227] on span "button" at bounding box center [832, 233] width 21 height 21
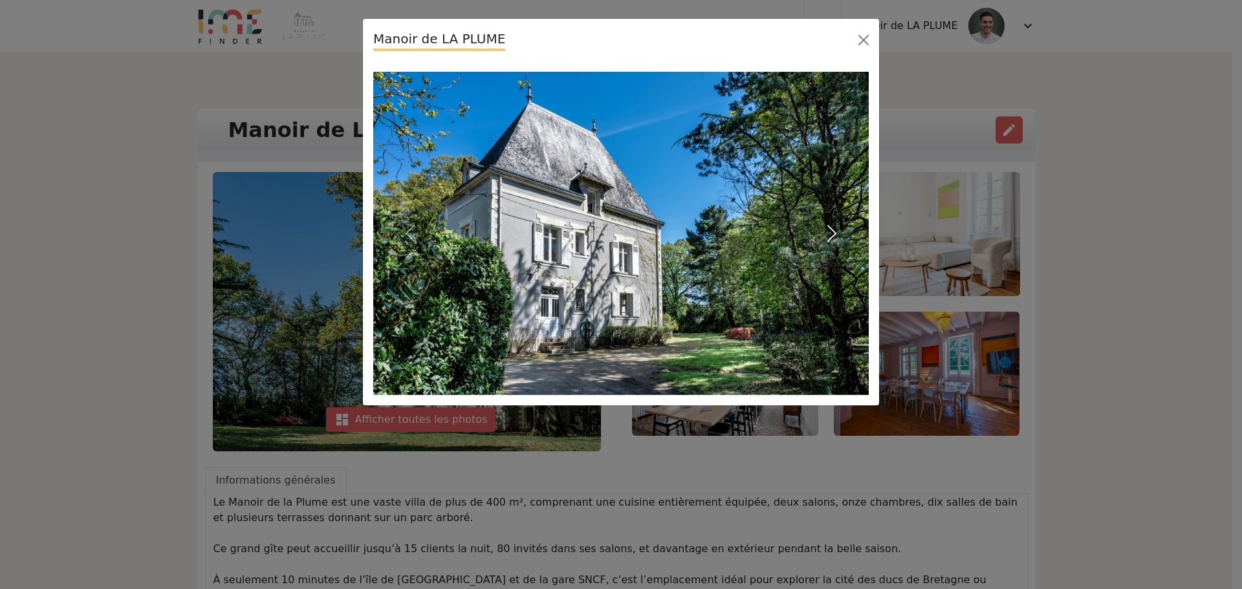
click at [828, 227] on span "button" at bounding box center [832, 233] width 21 height 21
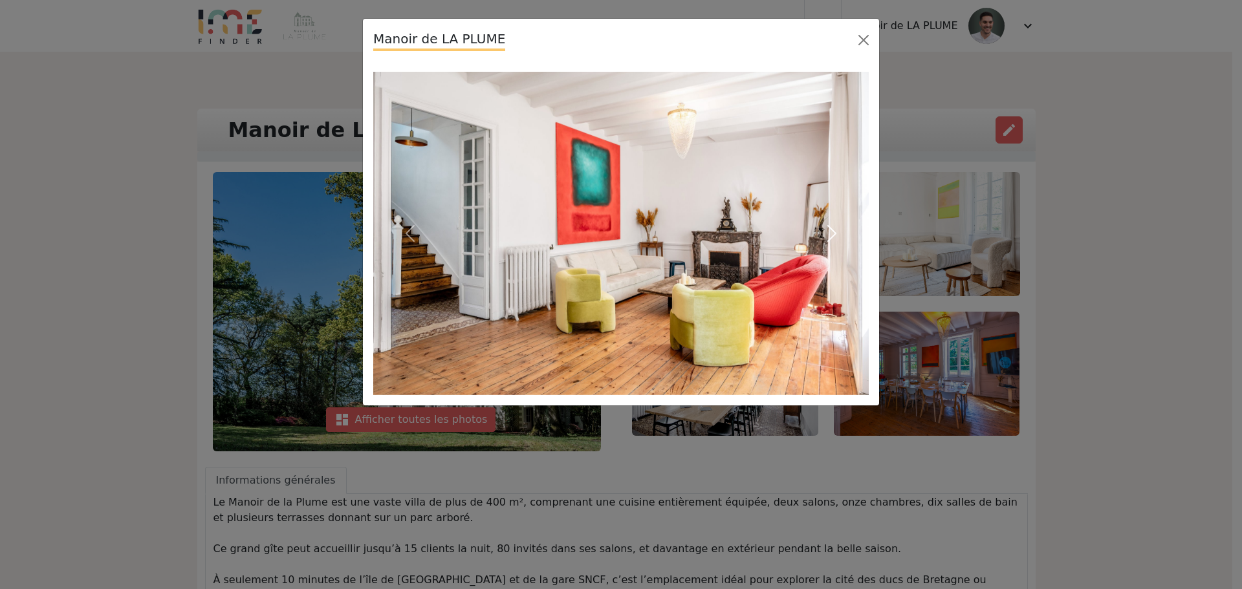
click at [828, 227] on span "button" at bounding box center [832, 233] width 21 height 21
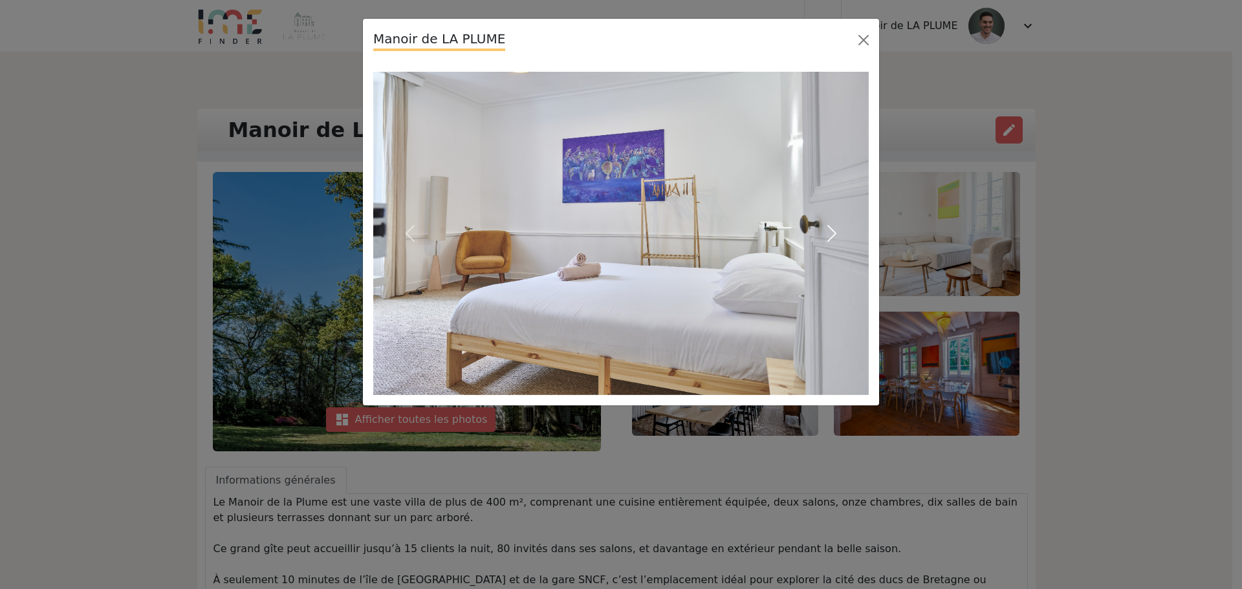
click at [828, 227] on span "button" at bounding box center [832, 233] width 21 height 21
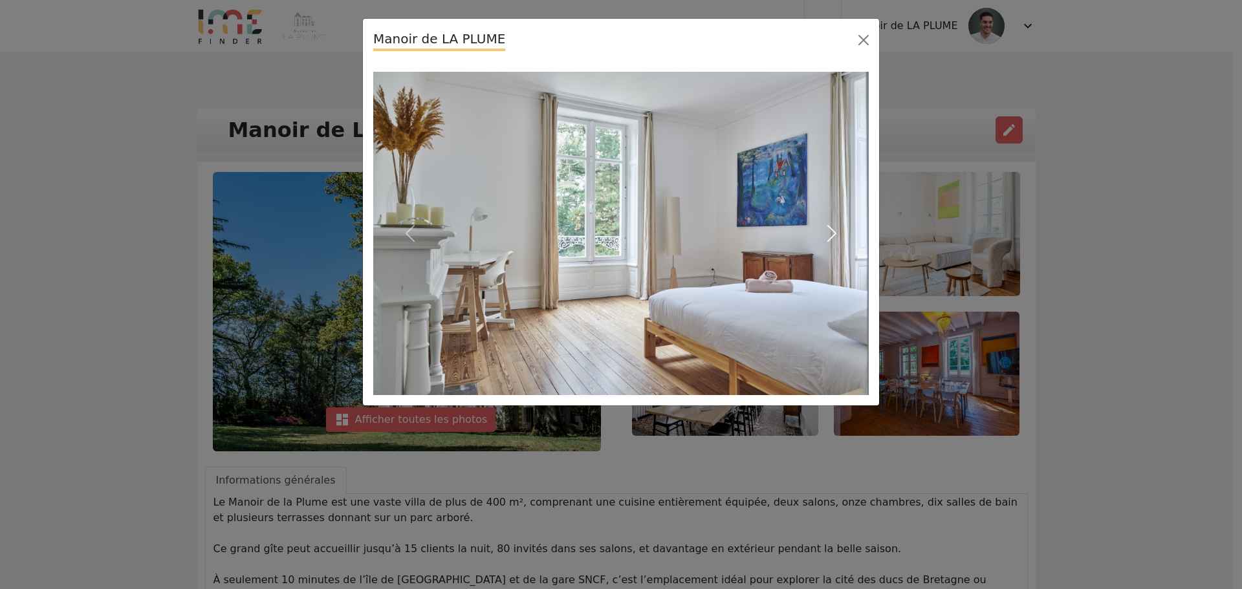
click at [828, 227] on span "button" at bounding box center [832, 233] width 21 height 21
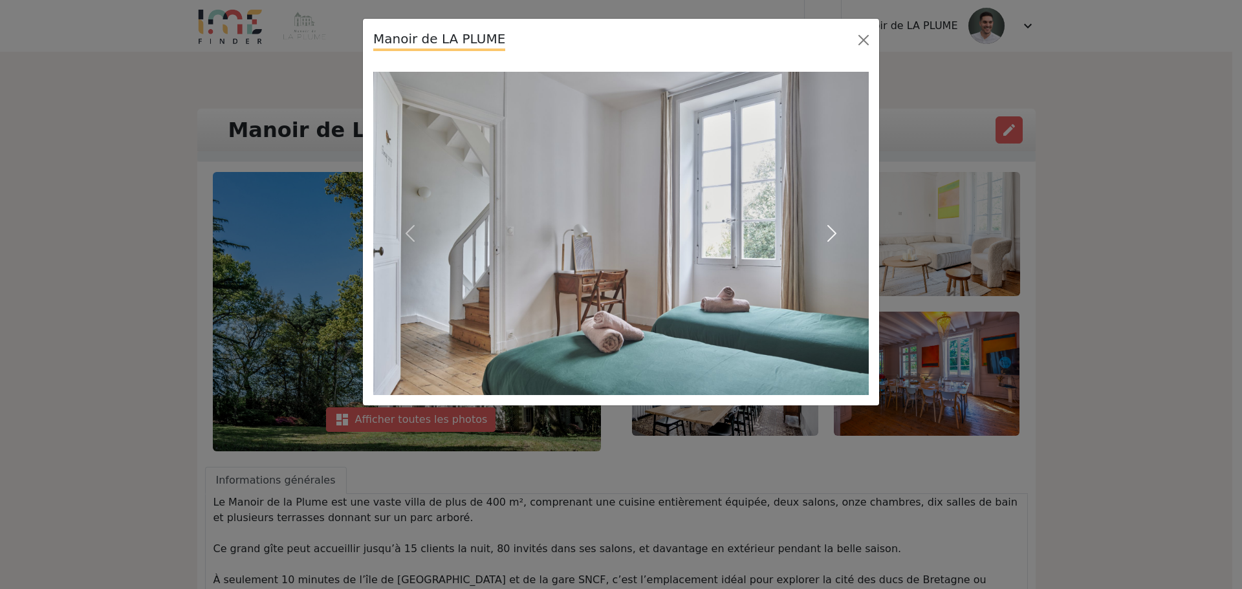
click at [828, 227] on span "button" at bounding box center [832, 233] width 21 height 21
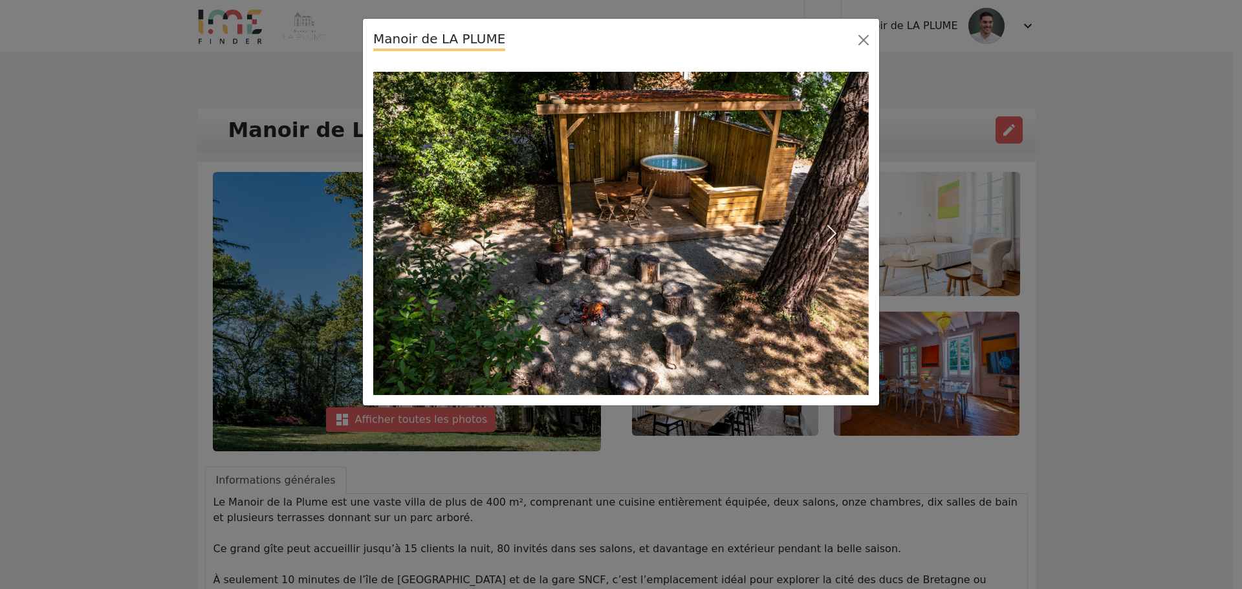
click at [828, 227] on span "button" at bounding box center [832, 233] width 21 height 21
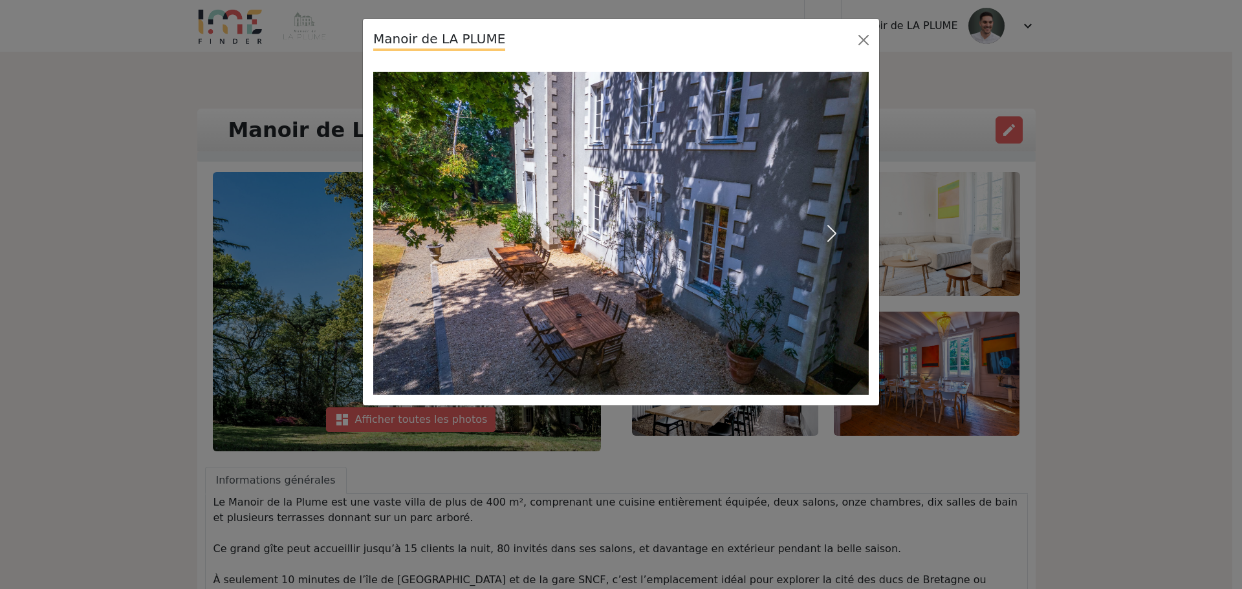
click at [828, 227] on span "button" at bounding box center [832, 233] width 21 height 21
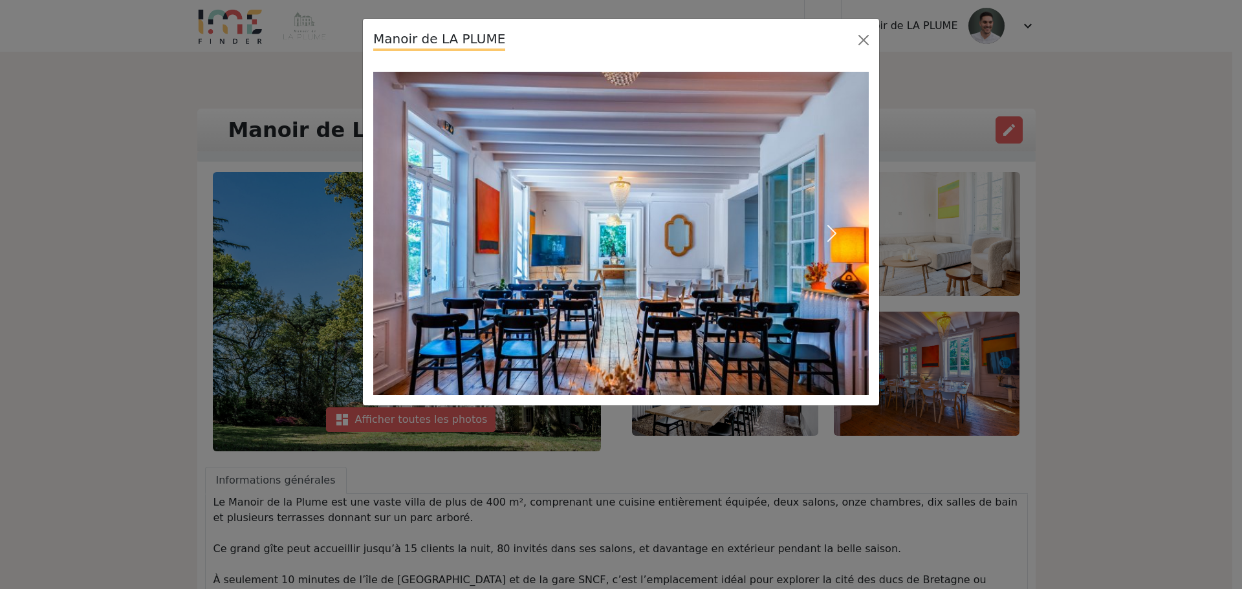
click at [828, 227] on span "button" at bounding box center [832, 233] width 21 height 21
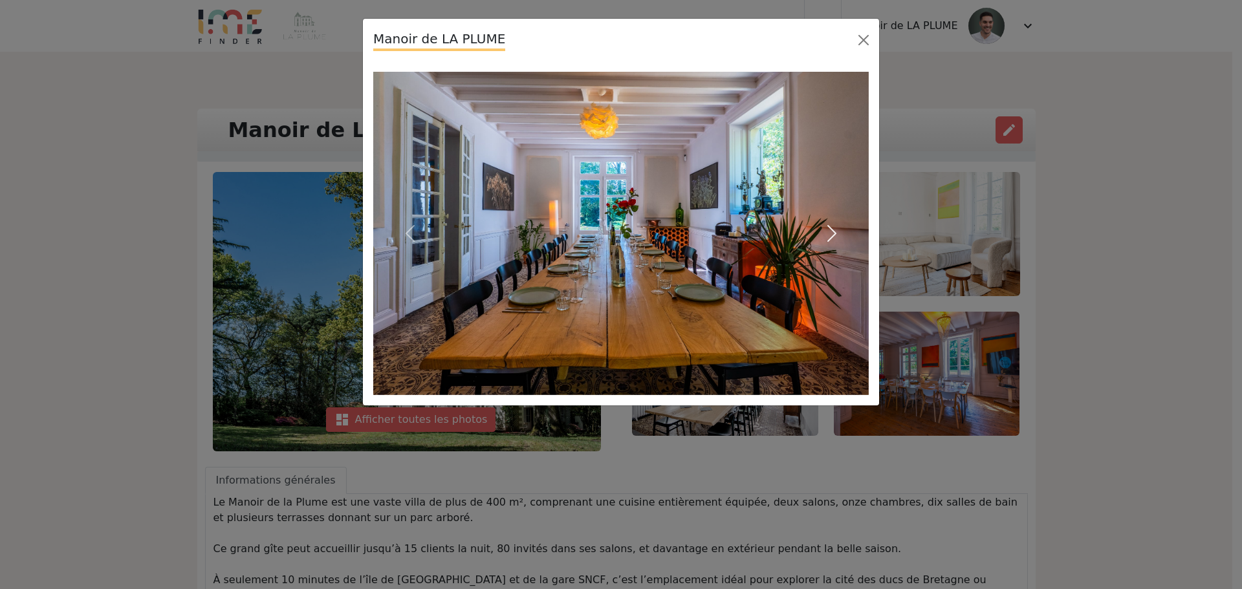
click at [828, 227] on span "button" at bounding box center [832, 233] width 21 height 21
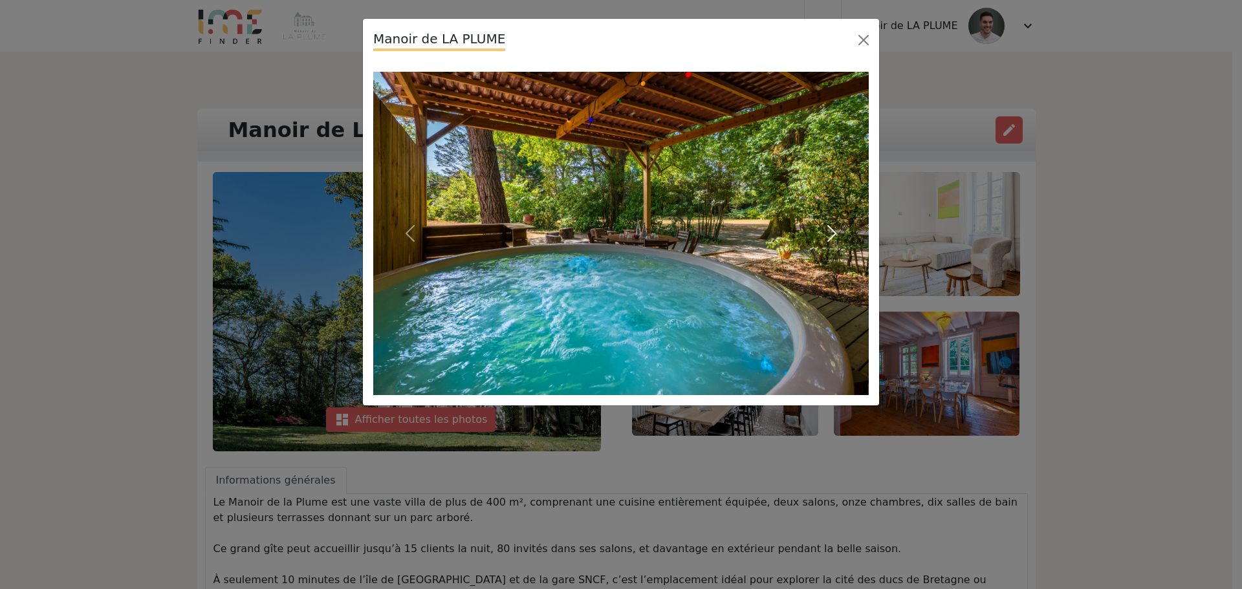
click at [828, 227] on span "button" at bounding box center [832, 233] width 21 height 21
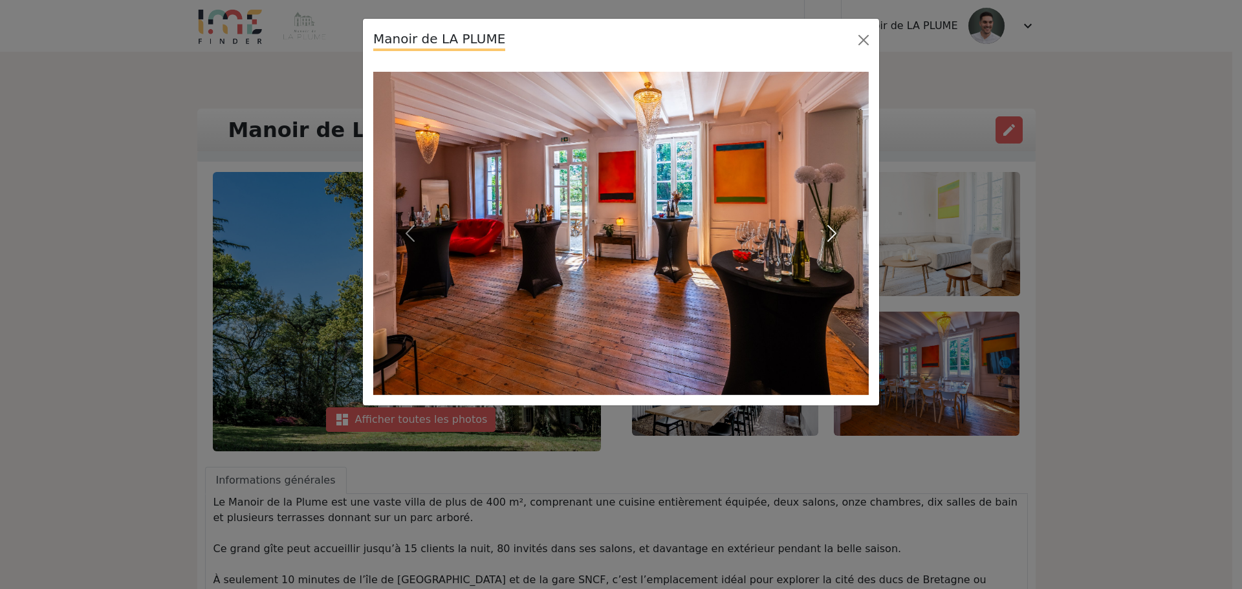
click at [828, 227] on span "button" at bounding box center [832, 233] width 21 height 21
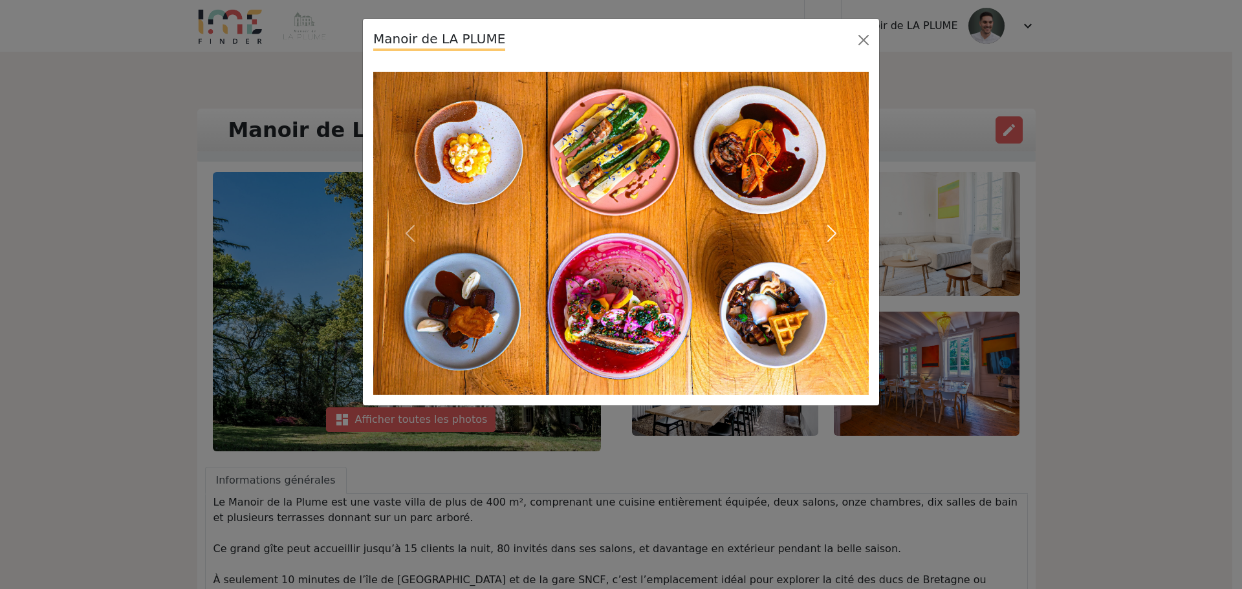
click at [828, 227] on span "button" at bounding box center [832, 233] width 21 height 21
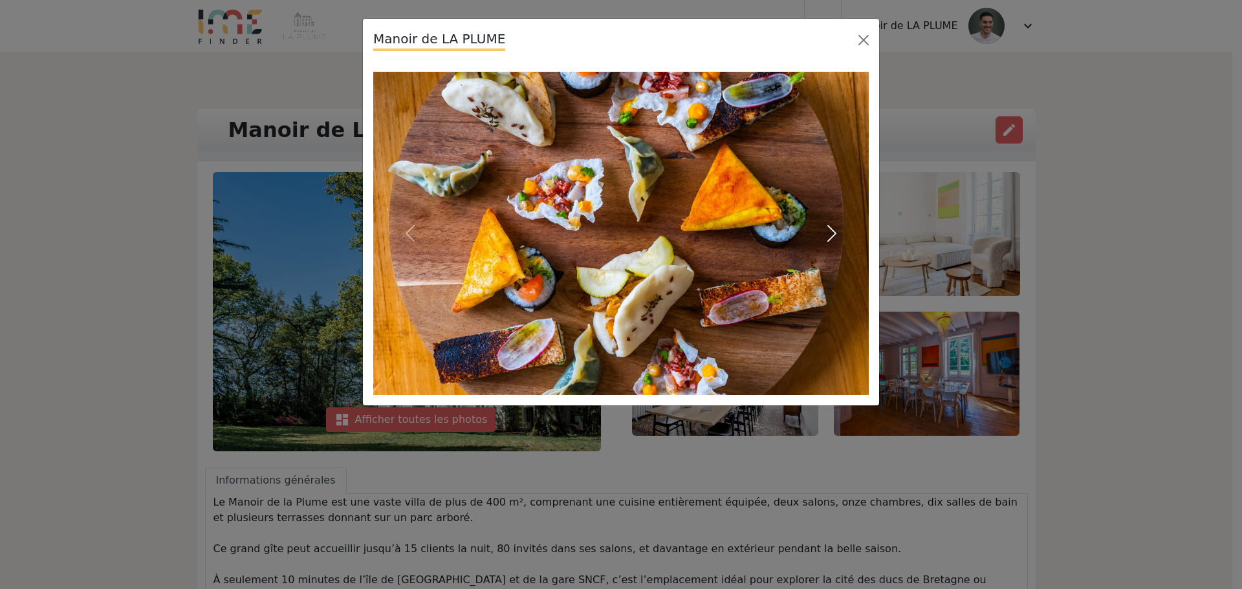
click at [828, 227] on span "button" at bounding box center [832, 233] width 21 height 21
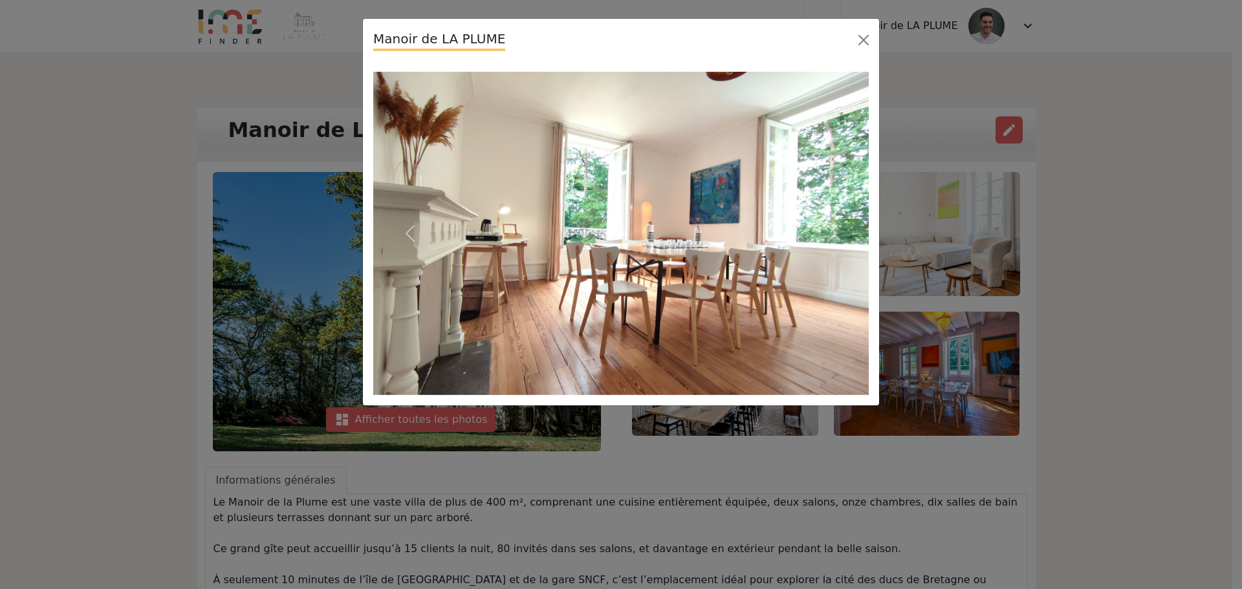
click at [1053, 229] on div "Manoir de LA PLUME" at bounding box center [621, 294] width 1242 height 589
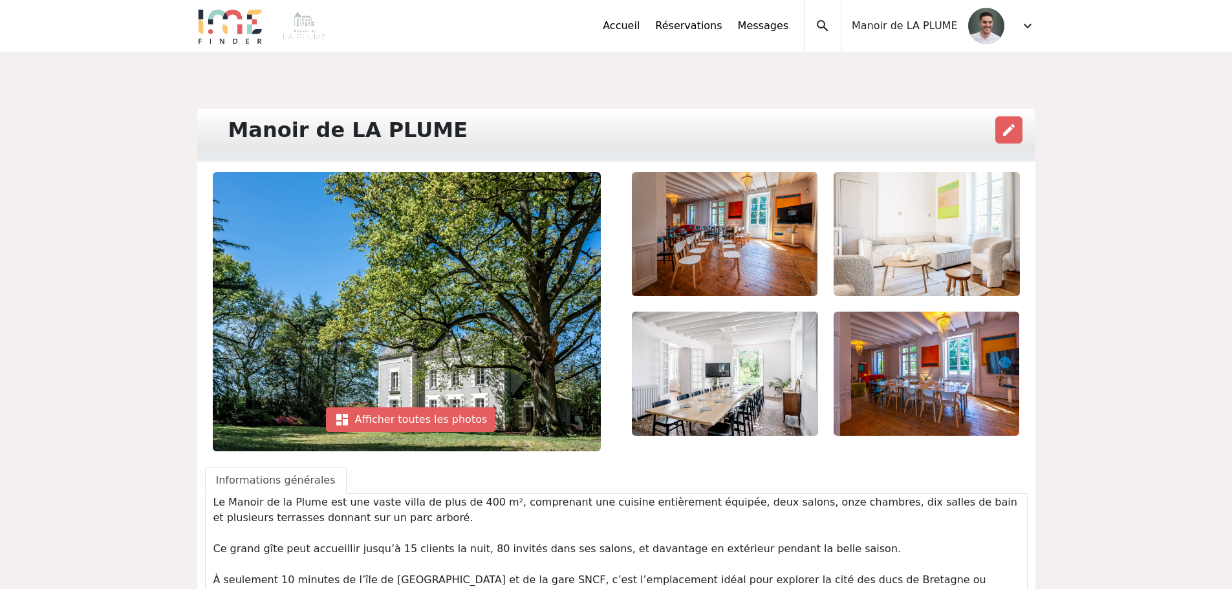
click at [1027, 25] on span "expand_more" at bounding box center [1028, 26] width 16 height 16
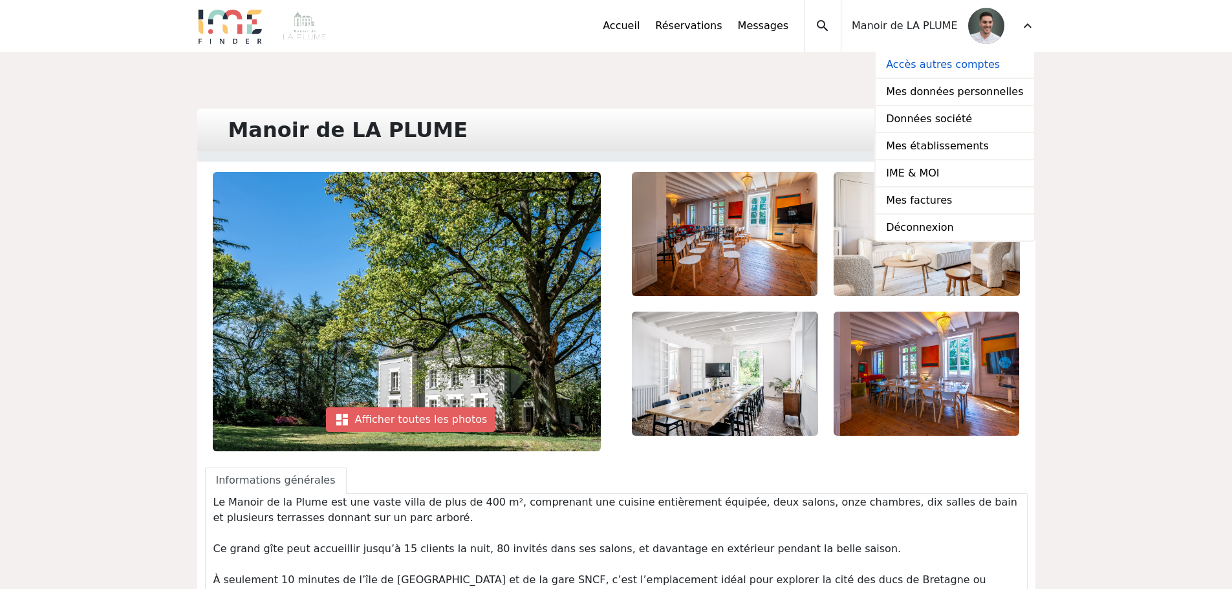
click at [964, 69] on link "Accès autres comptes" at bounding box center [955, 65] width 158 height 27
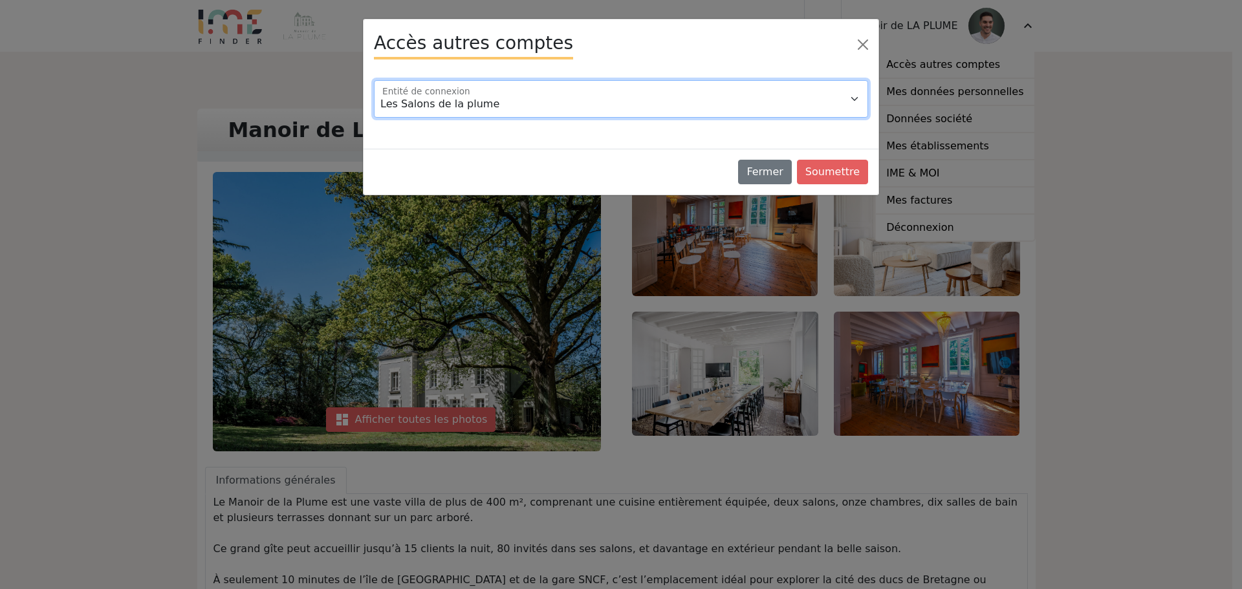
click at [538, 104] on select "Les Salons de la plume Villa de La Plume" at bounding box center [621, 99] width 494 height 38
select select "116883"
click at [374, 80] on select "Les Salons de la plume Villa de La Plume" at bounding box center [621, 99] width 494 height 38
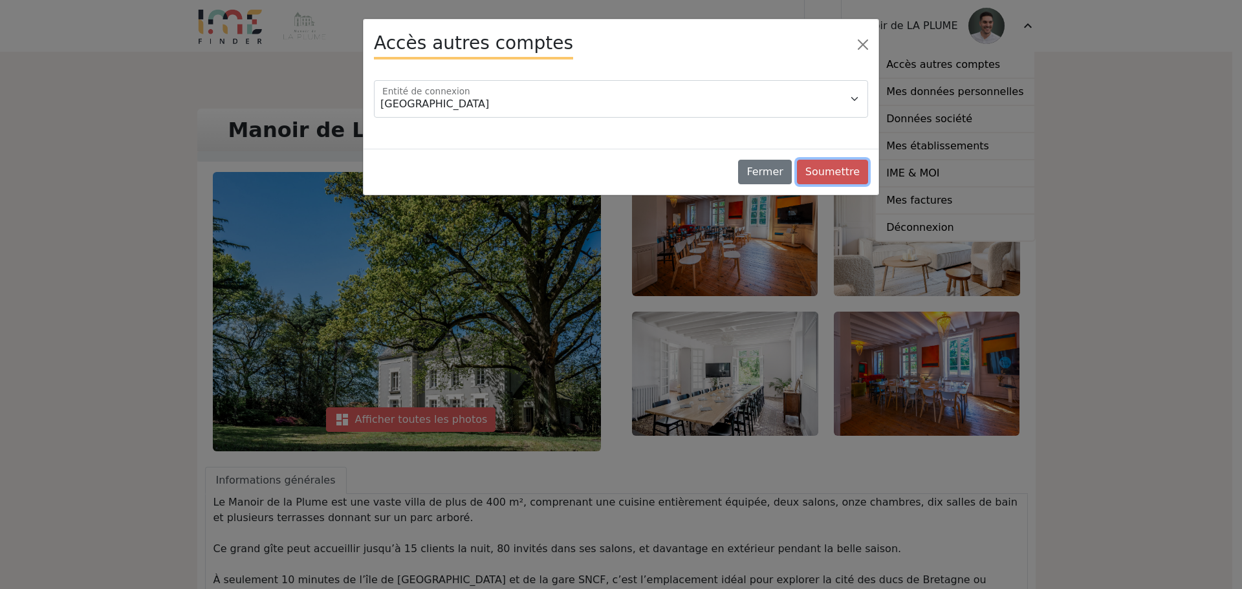
click at [840, 170] on button "Soumettre" at bounding box center [832, 172] width 71 height 25
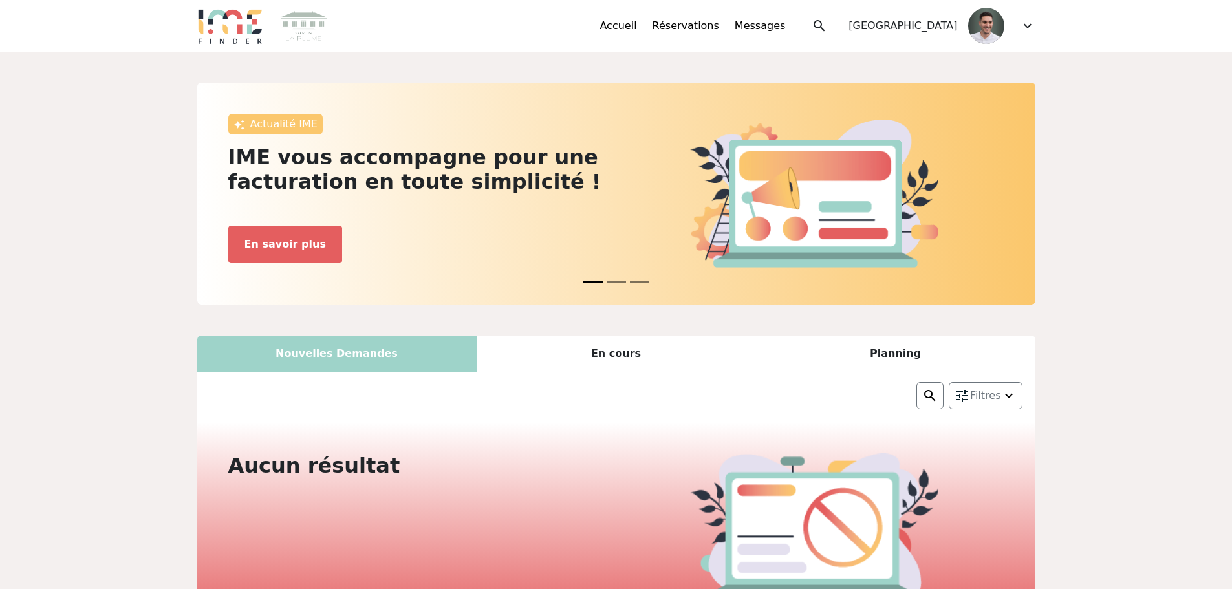
click at [1027, 30] on span "expand_more" at bounding box center [1028, 26] width 16 height 16
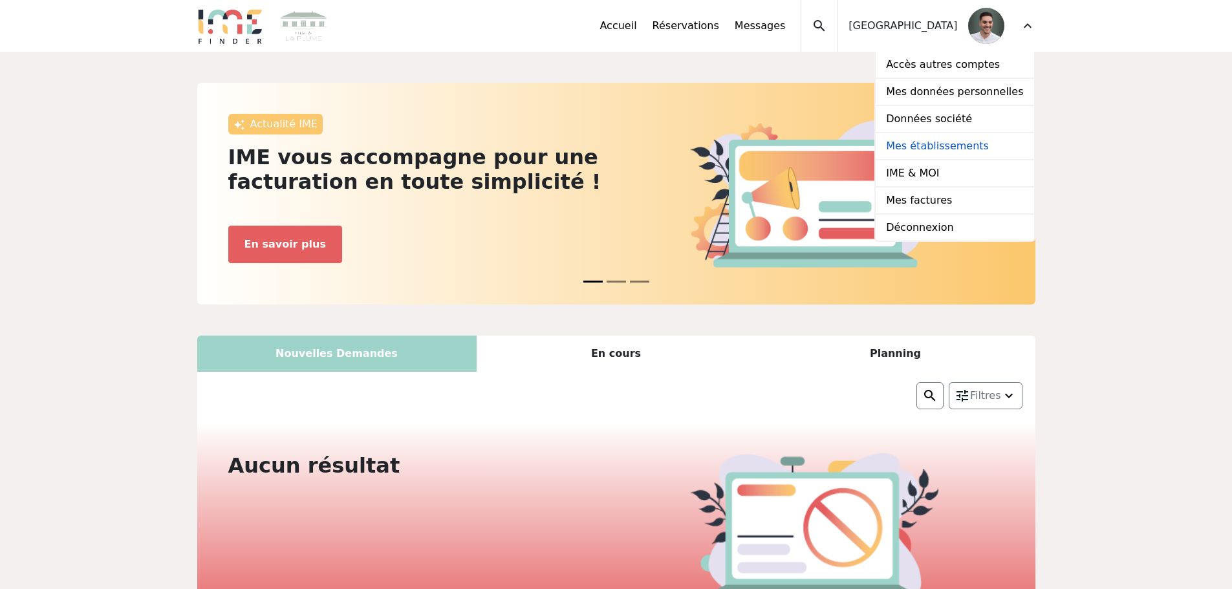
click at [952, 145] on link "Mes établissements" at bounding box center [955, 146] width 158 height 27
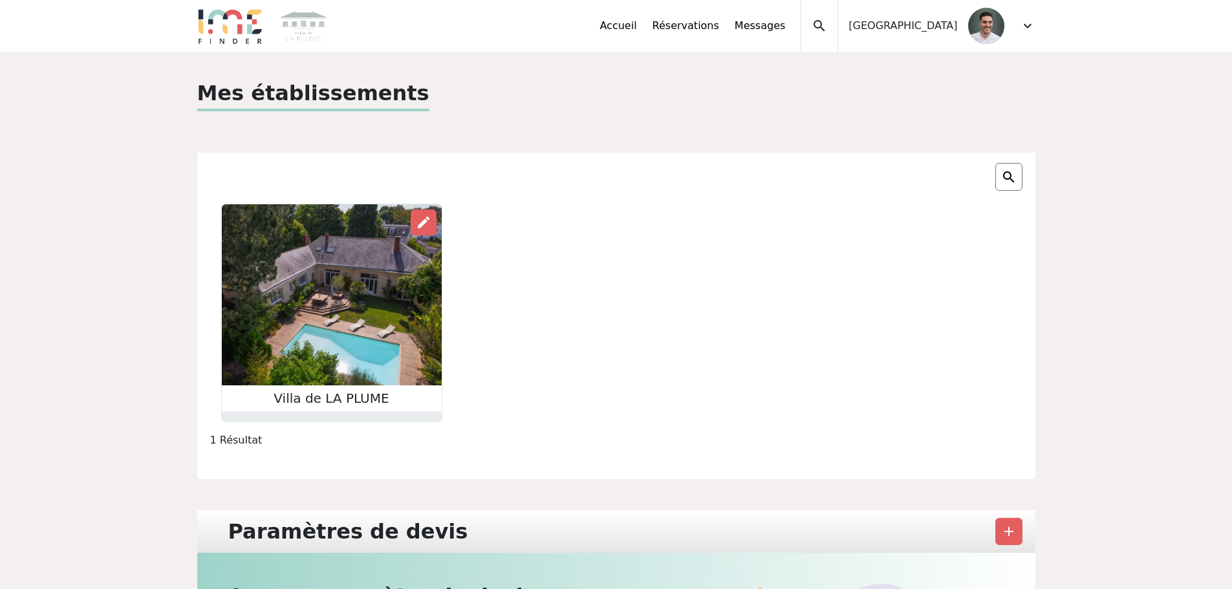
click at [343, 327] on img at bounding box center [332, 294] width 220 height 181
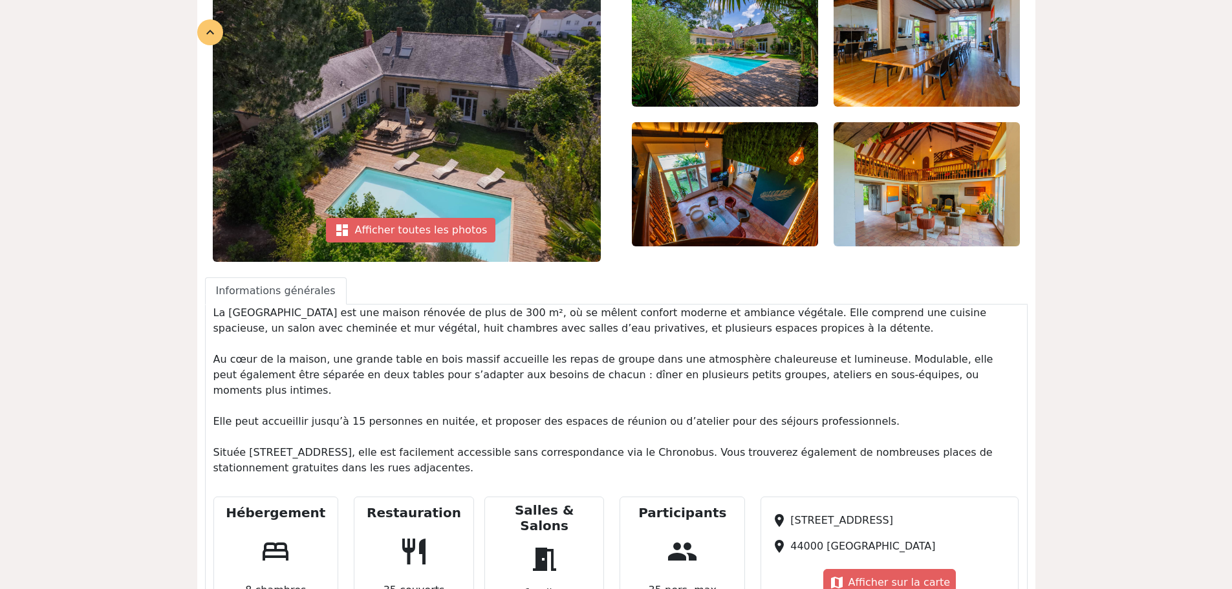
scroll to position [129, 0]
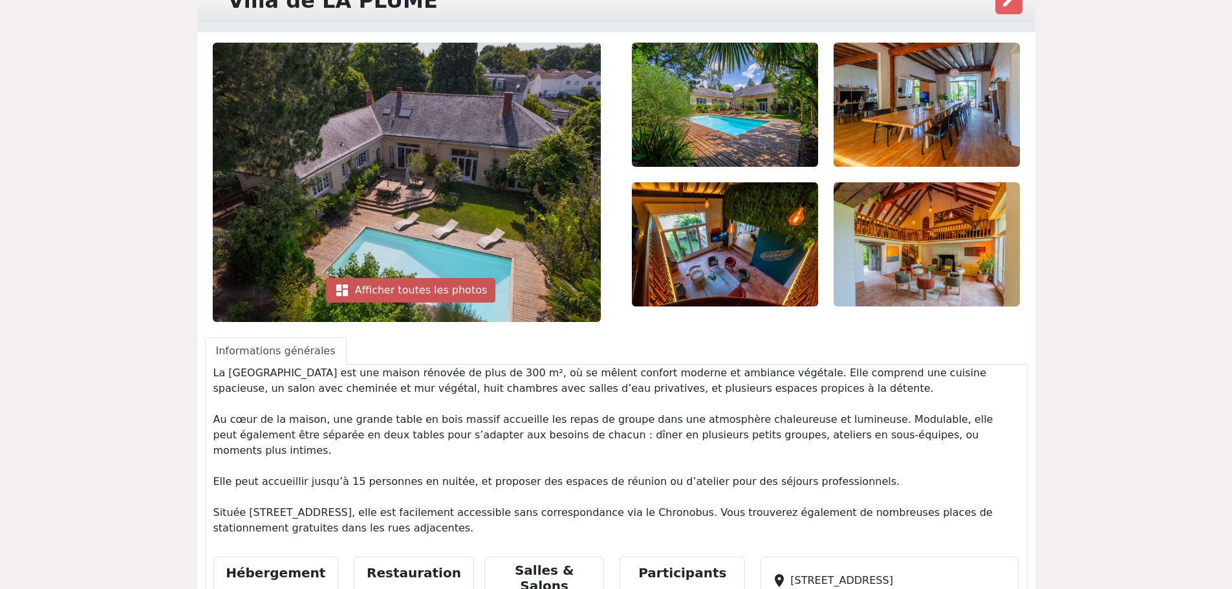
click at [398, 285] on div "dashboard Afficher toutes les photos" at bounding box center [411, 290] width 170 height 25
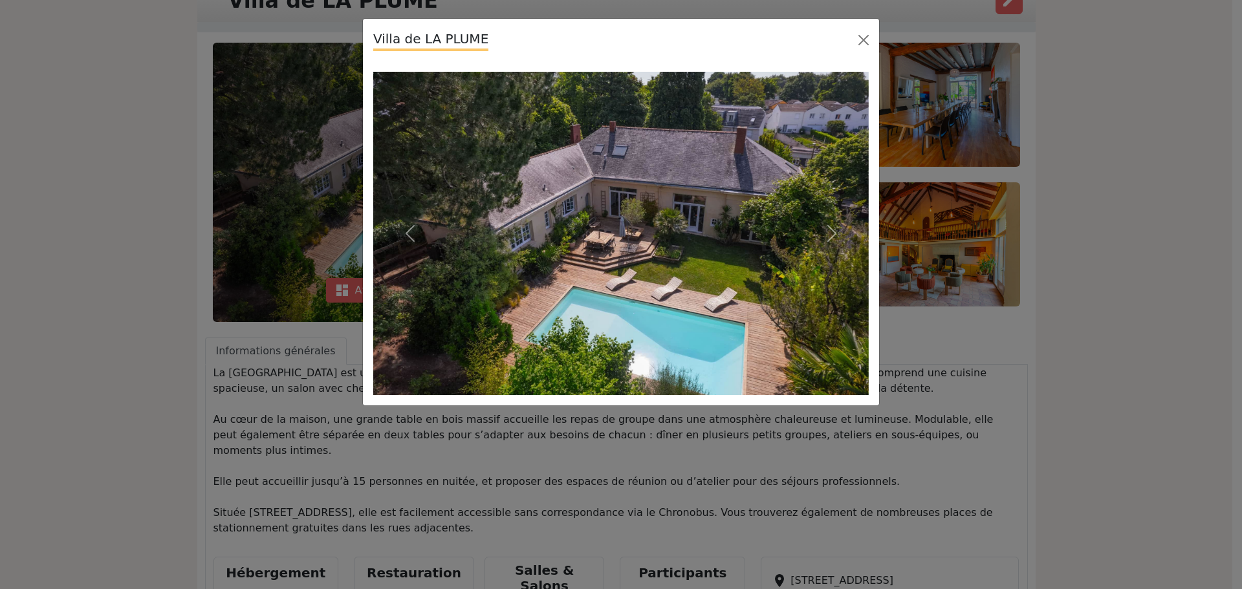
click at [916, 367] on div "Villa de LA PLUME Previous Next" at bounding box center [621, 294] width 1242 height 589
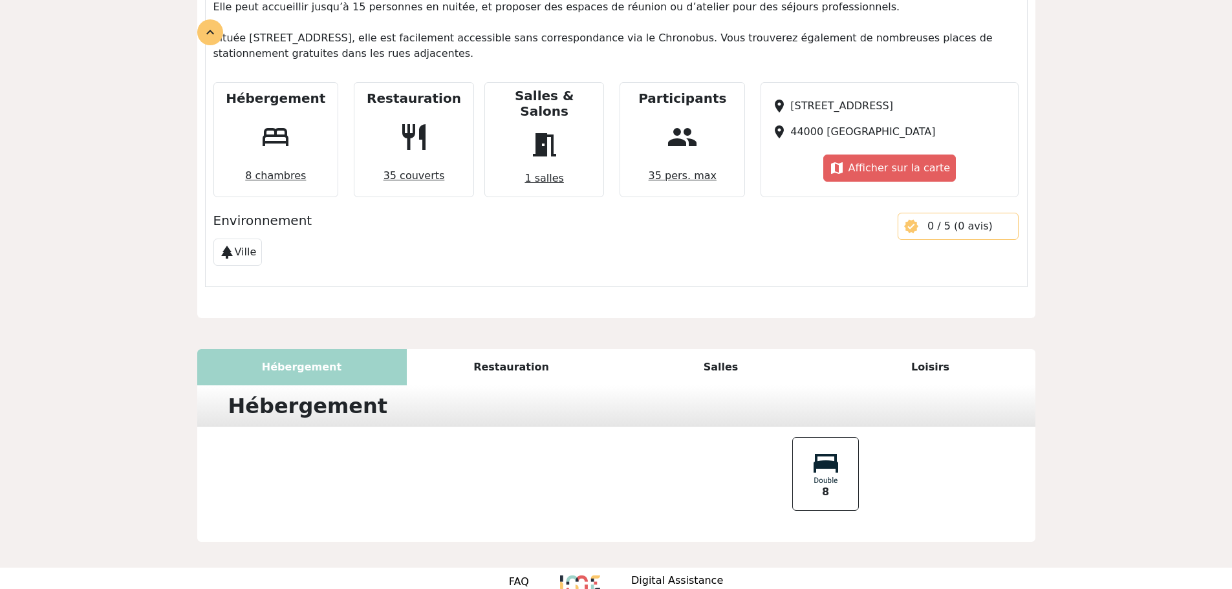
click at [711, 349] on div "Salles" at bounding box center [721, 367] width 210 height 36
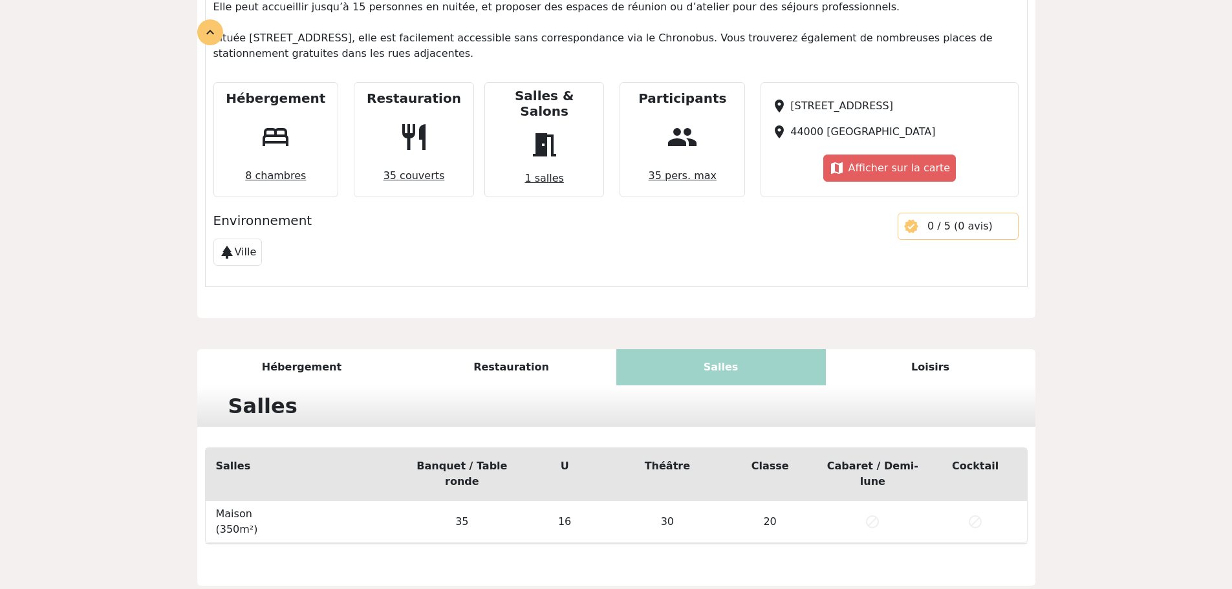
click at [923, 349] on div "Loisirs" at bounding box center [931, 367] width 210 height 36
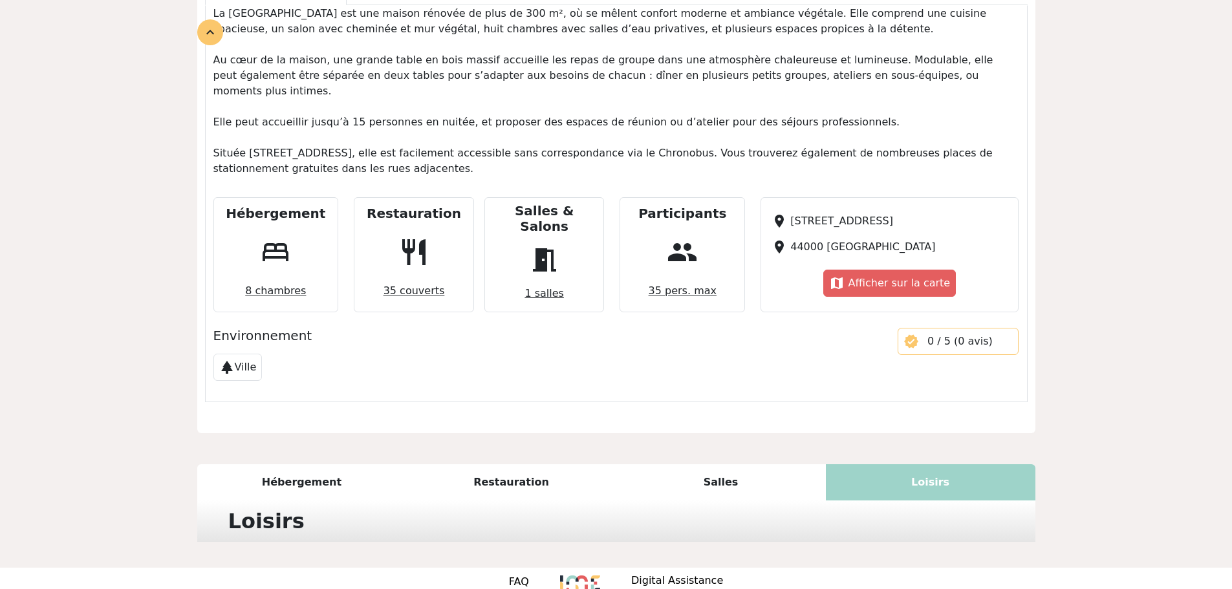
scroll to position [604, 0]
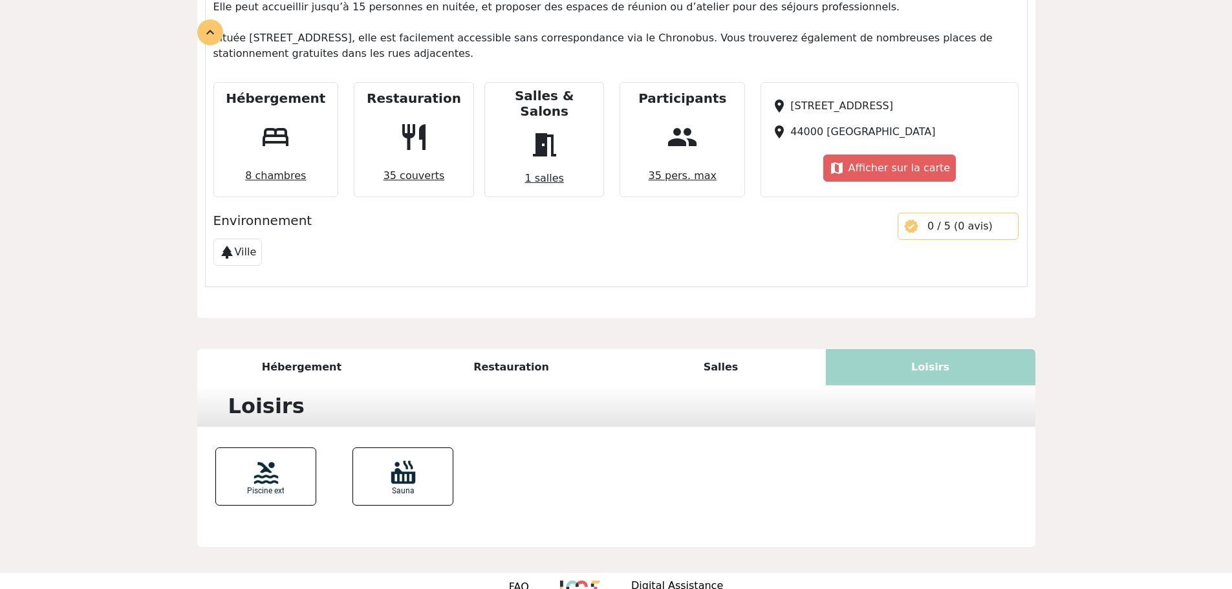
click at [516, 234] on div "park Ville" at bounding box center [547, 253] width 669 height 38
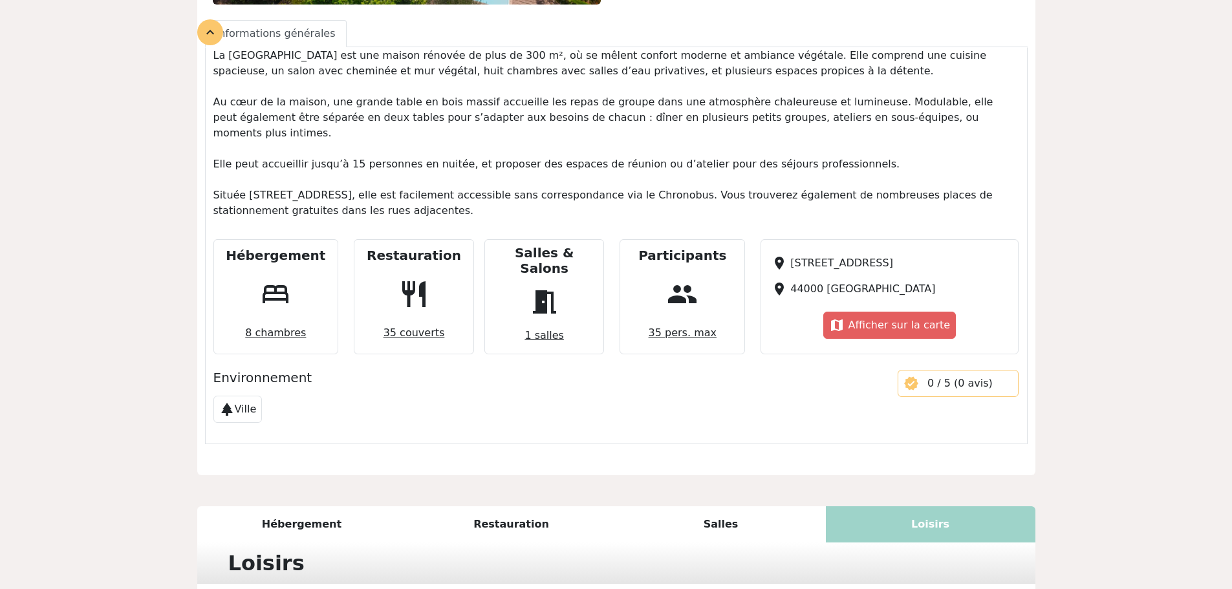
scroll to position [281, 0]
